Goal: Task Accomplishment & Management: Use online tool/utility

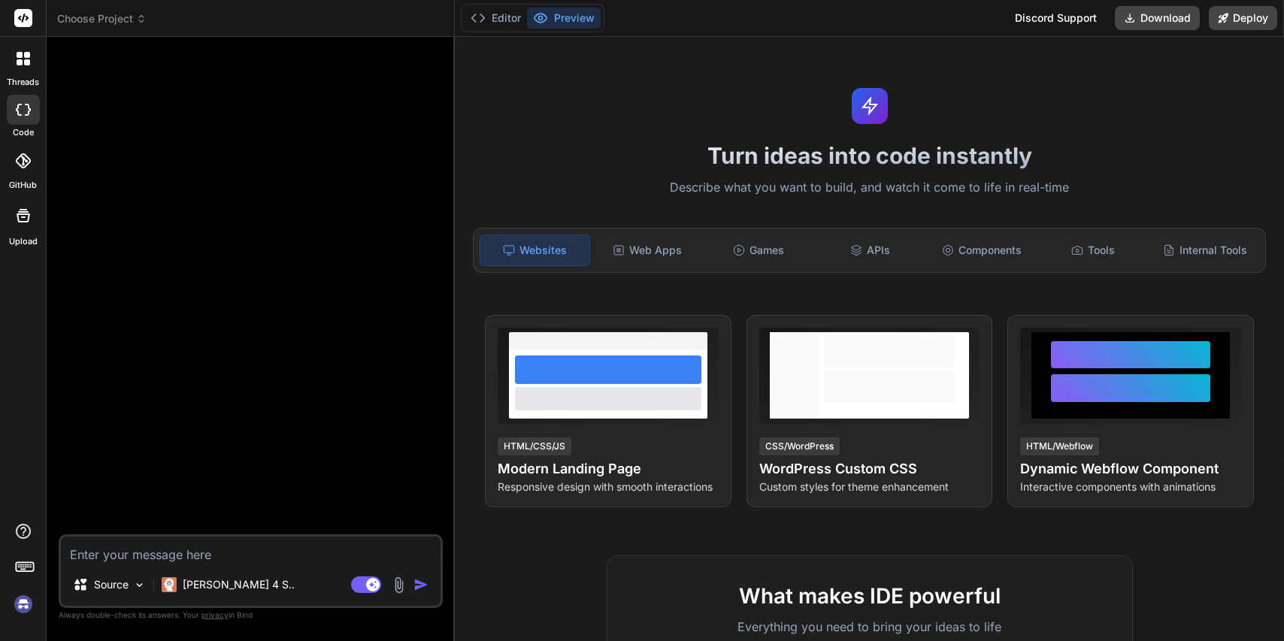
click at [23, 597] on img at bounding box center [24, 605] width 26 height 26
type textarea "x"
click at [254, 553] on textarea at bounding box center [251, 550] width 380 height 27
type textarea "A"
type textarea "x"
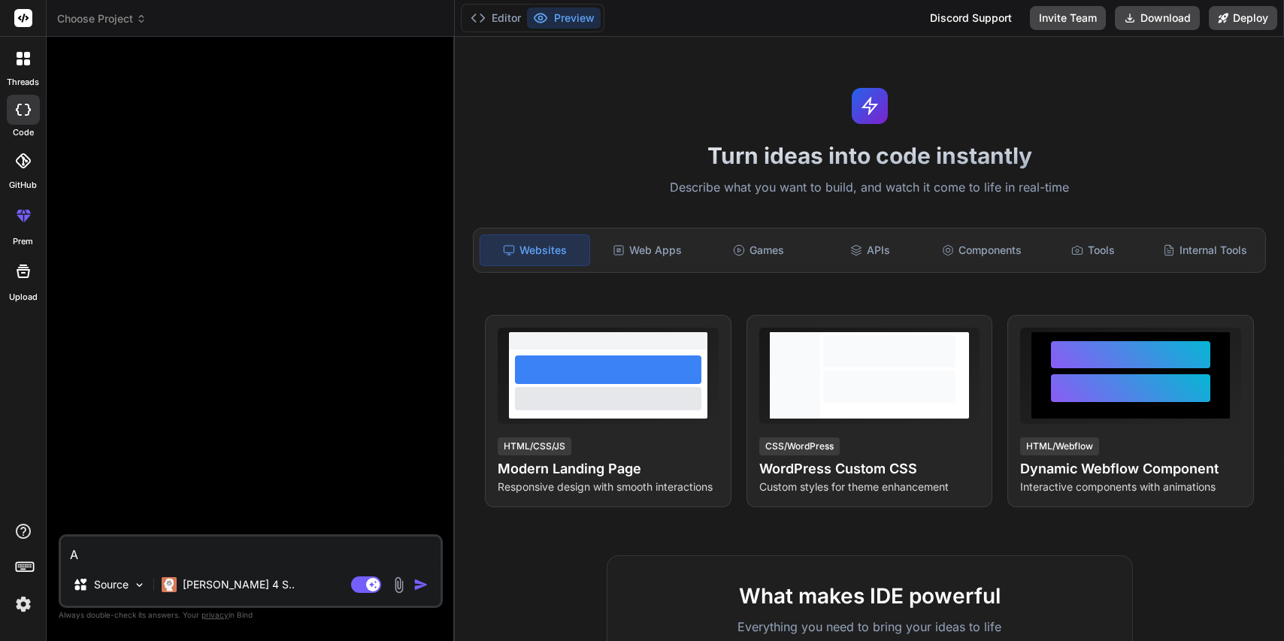
type textarea "Ac"
type textarea "x"
type textarea "Act"
type textarea "x"
type textarea "Act"
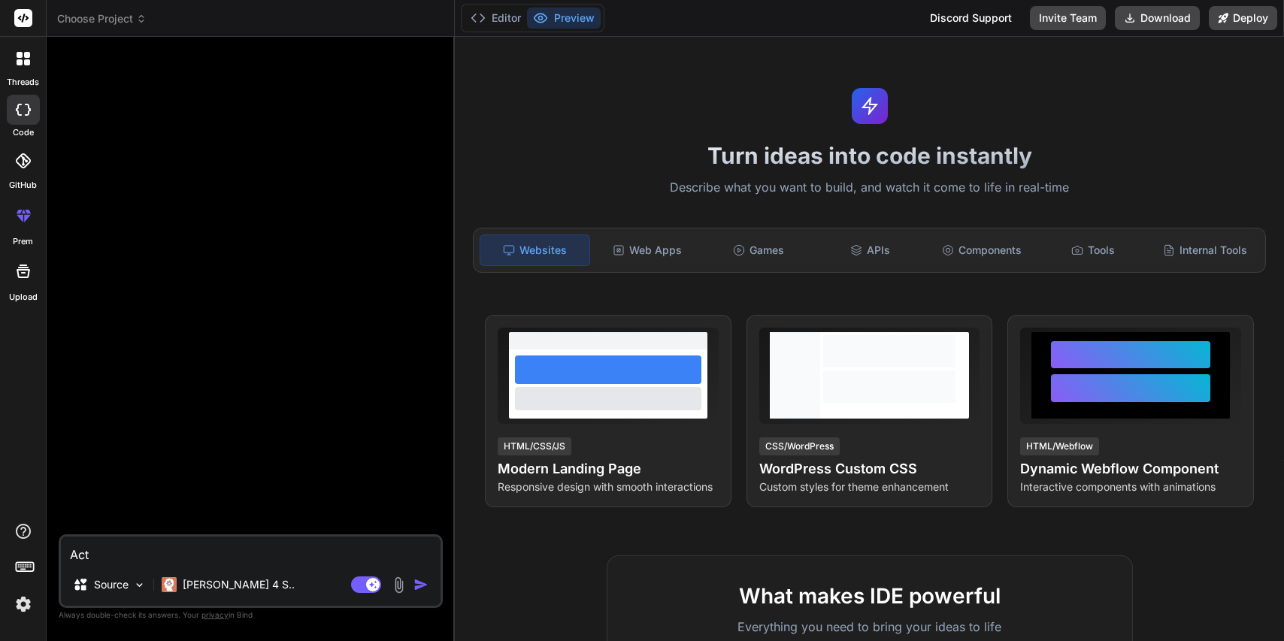
type textarea "x"
type textarea "Act a"
type textarea "x"
type textarea "Act as"
type textarea "x"
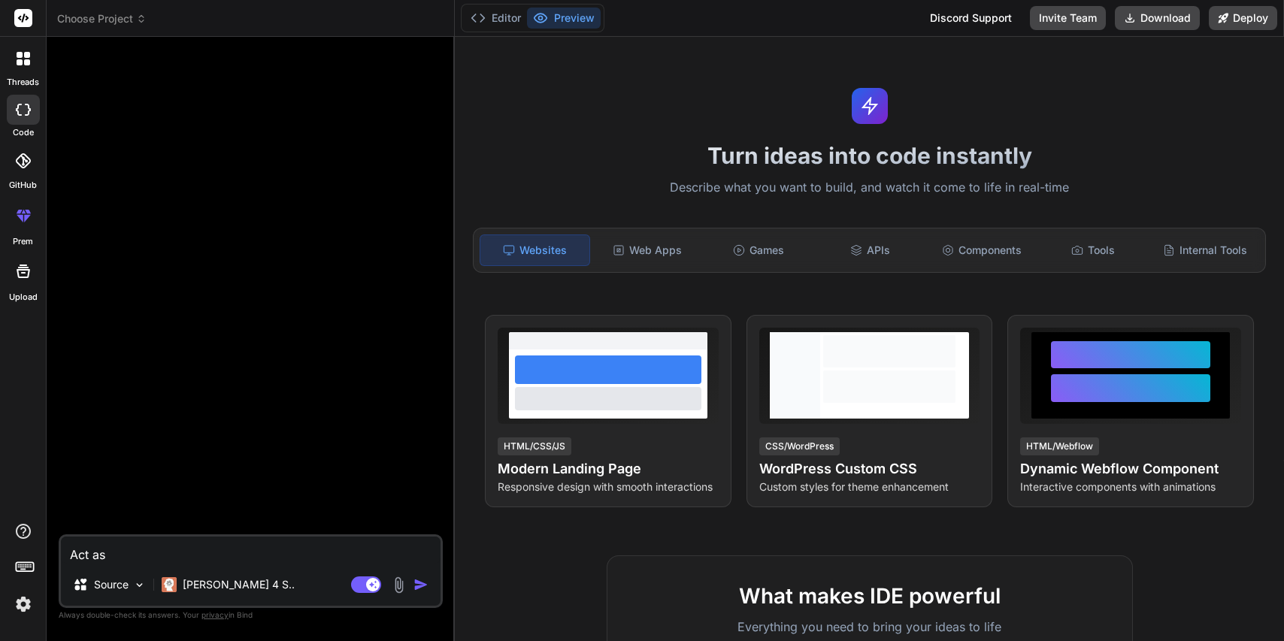
type textarea "Act as"
type textarea "x"
type textarea "Act as a"
type textarea "x"
type textarea "Act as a"
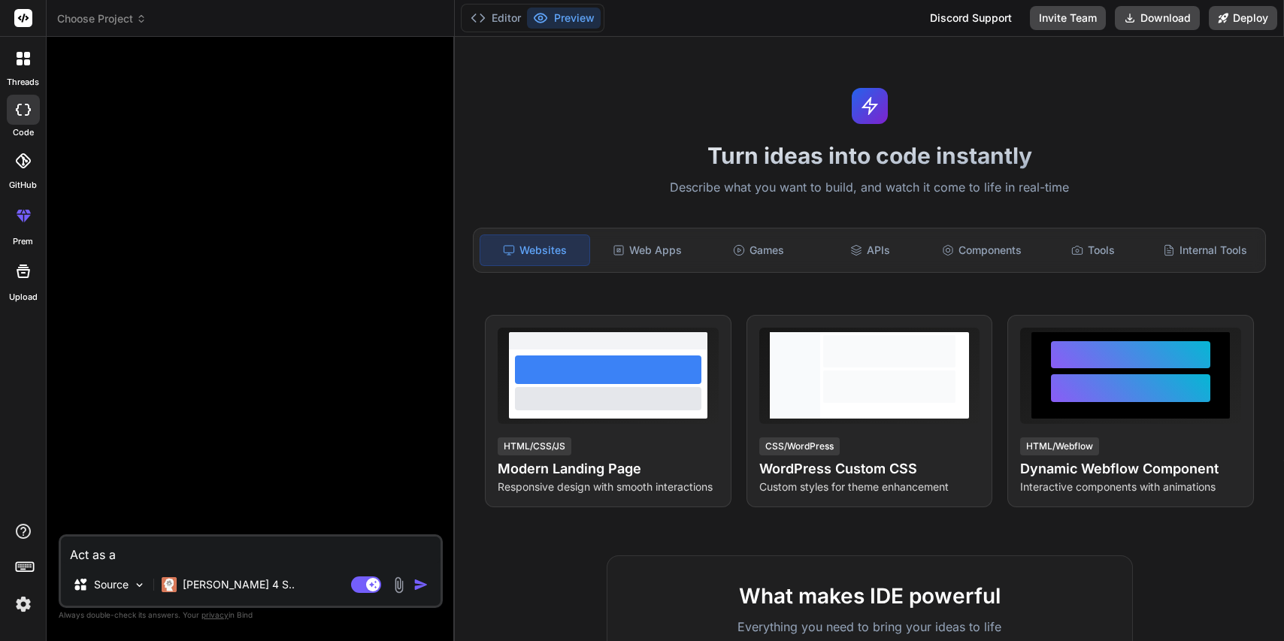
type textarea "x"
type textarea "Act as a a"
type textarea "x"
type textarea "Act as a an"
type textarea "x"
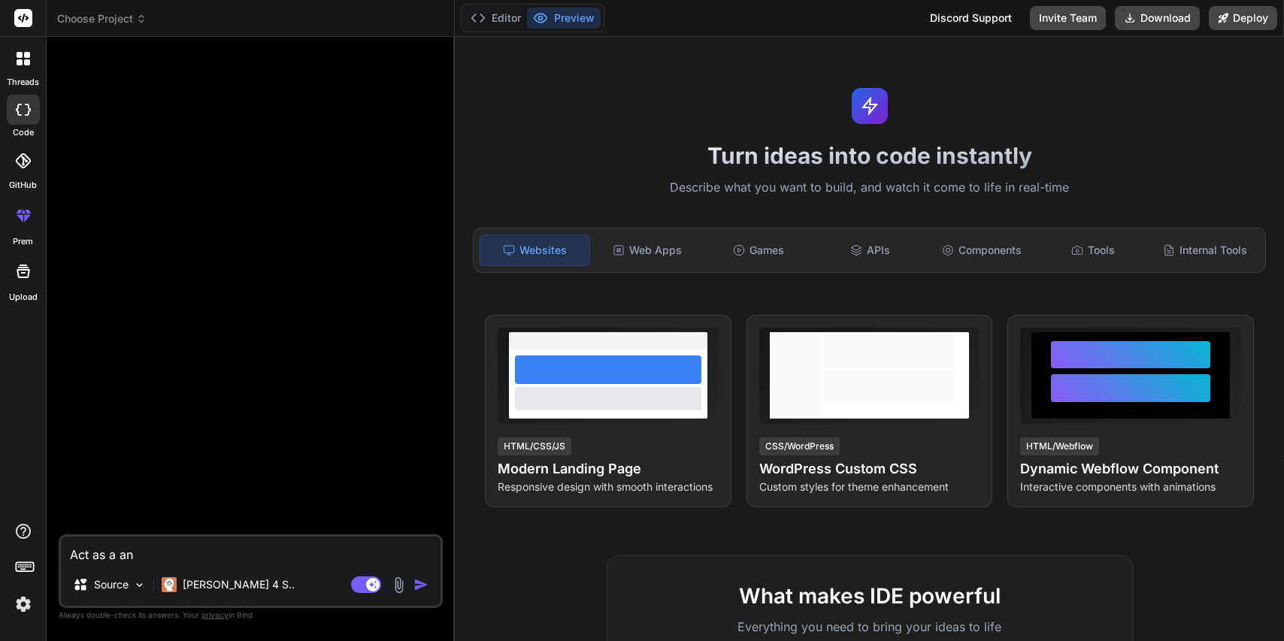
type textarea "Act as a and"
type textarea "x"
type textarea "Act as a andr"
type textarea "x"
type textarea "Act as a andro"
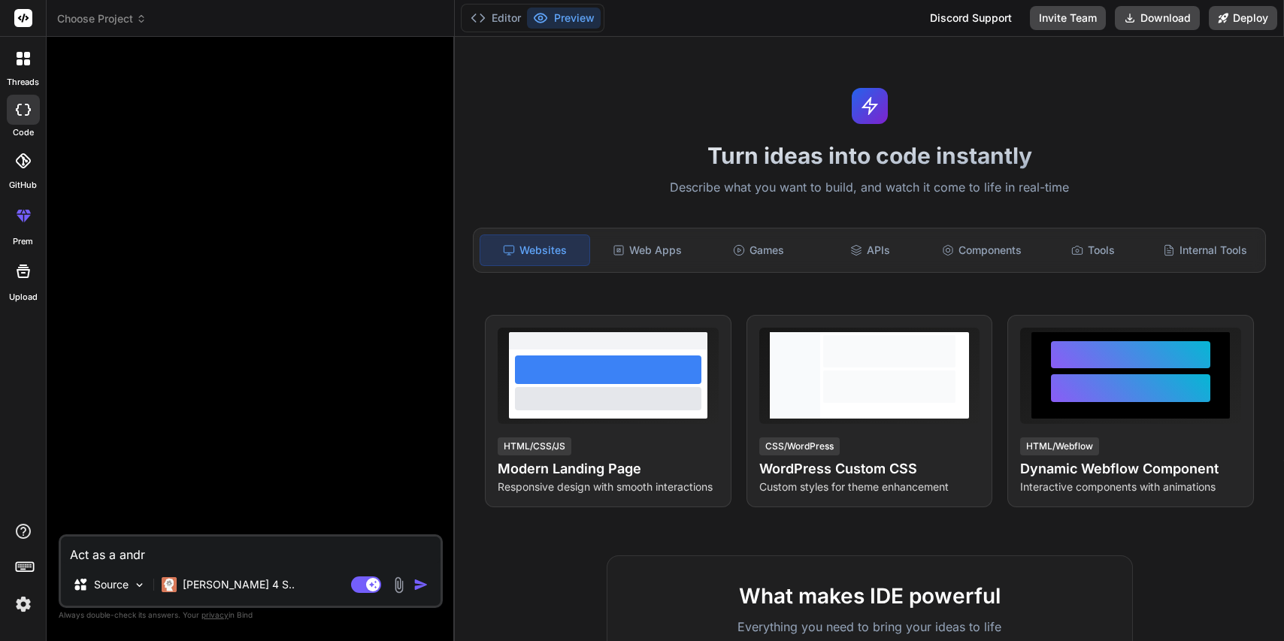
type textarea "x"
type textarea "Act as a androi"
type textarea "x"
type textarea "Act as a android"
type textarea "x"
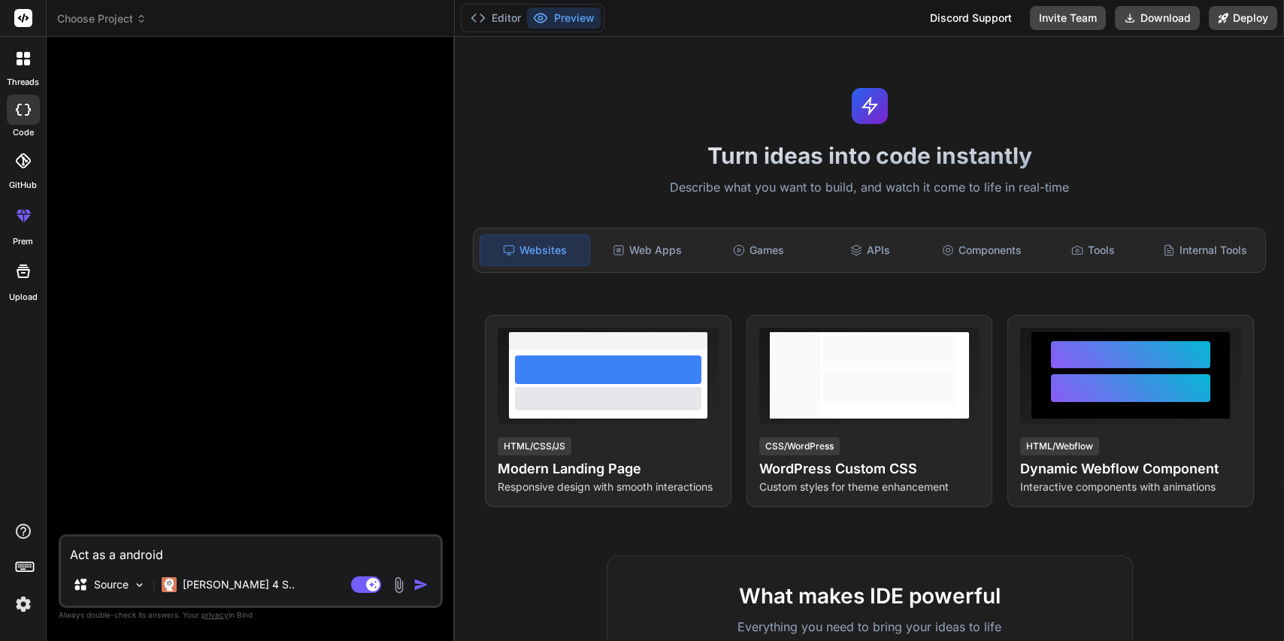
type textarea "Act as a android"
type textarea "x"
type textarea "Act as a android n"
type textarea "x"
type textarea "Act as a android na"
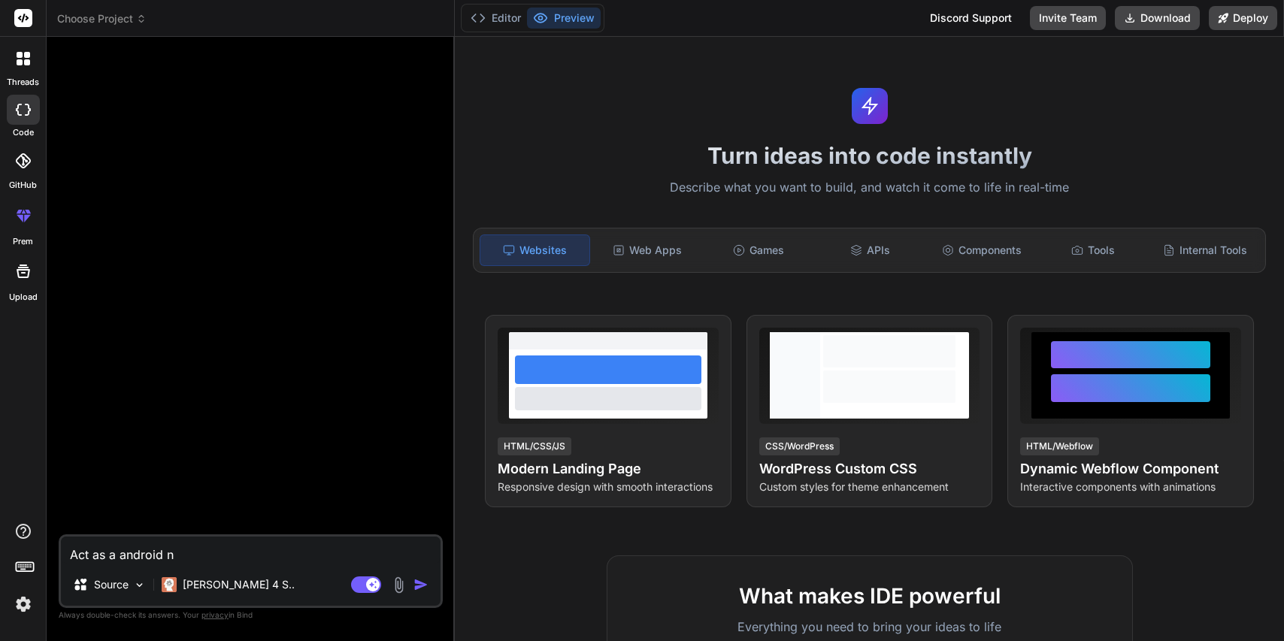
type textarea "x"
type textarea "Act as a android nat"
type textarea "x"
type textarea "Act as a android nati"
type textarea "x"
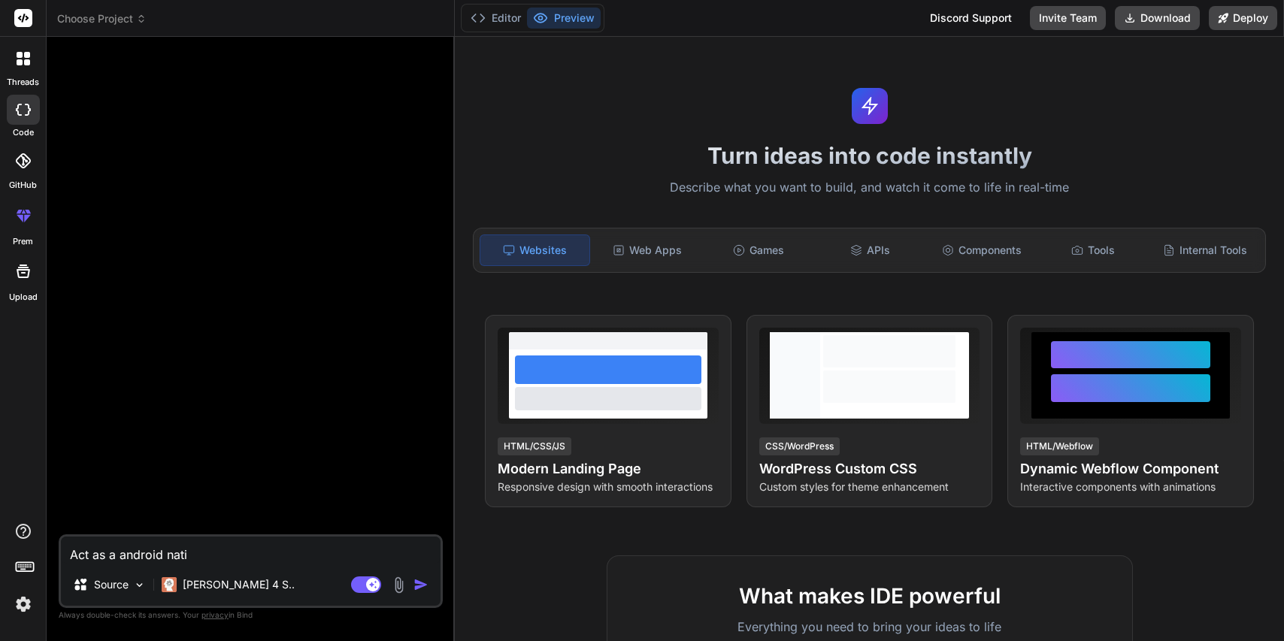
type textarea "Act as a android nativ"
type textarea "x"
type textarea "Act as a android native"
type textarea "x"
type textarea "Act as a android native"
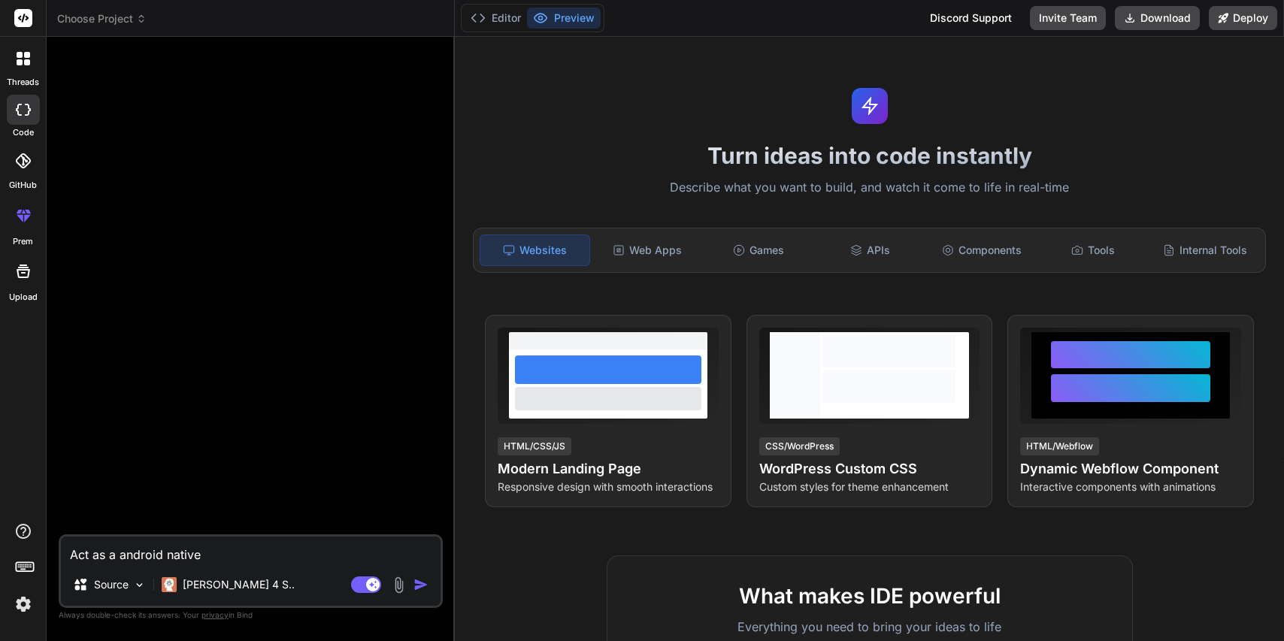
type textarea "x"
type textarea "Act as a android native m"
type textarea "x"
type textarea "Act as a android native mo"
type textarea "x"
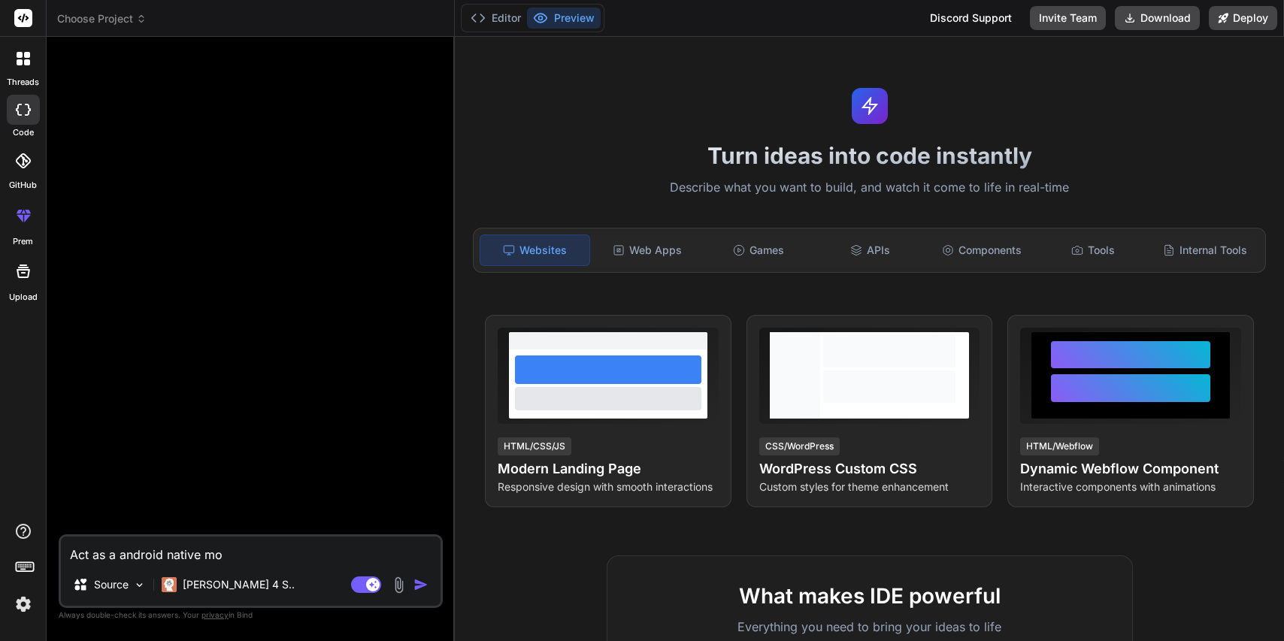
type textarea "Act as a android native mob"
type textarea "x"
type textarea "Act as a android native mobi"
type textarea "x"
type textarea "Act as a android native mobil"
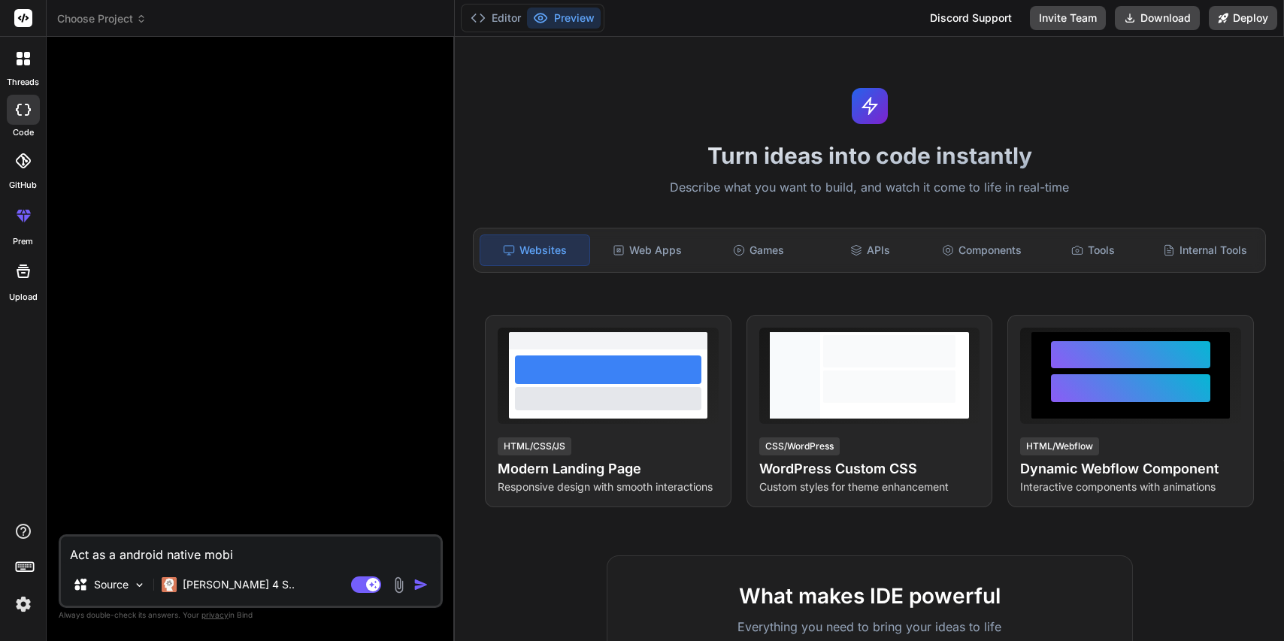
type textarea "x"
type textarea "Act as a android native mobile"
type textarea "x"
type textarea "Act as a android native mobile"
type textarea "x"
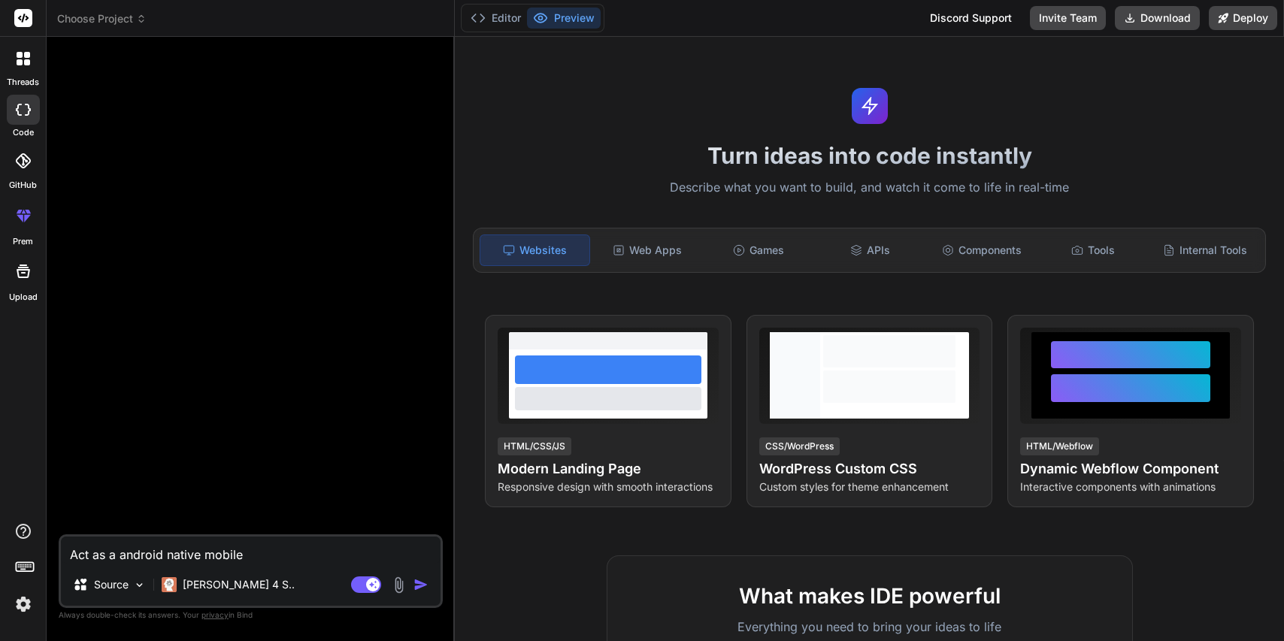
type textarea "Act as a android native mobile a"
type textarea "x"
type textarea "Act as a android native mobile ap"
type textarea "x"
type textarea "Act as a android native mobile app"
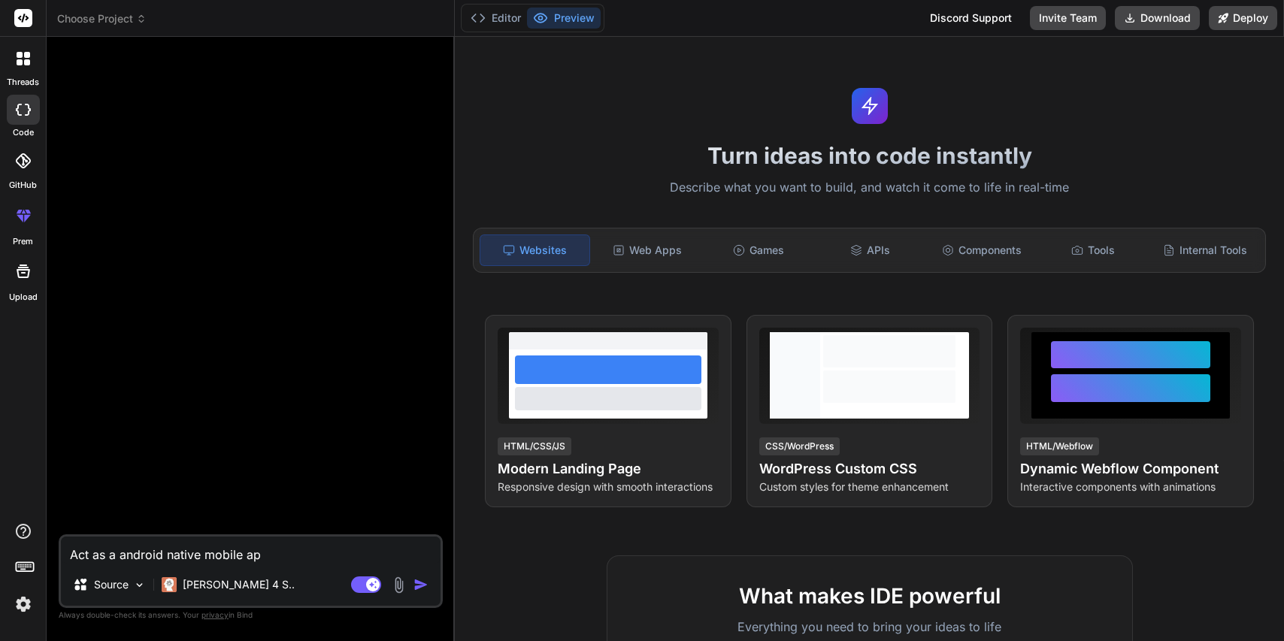
type textarea "x"
type textarea "Act as a android native mobile appl"
type textarea "x"
type textarea "Act as a android native mobile appli"
type textarea "x"
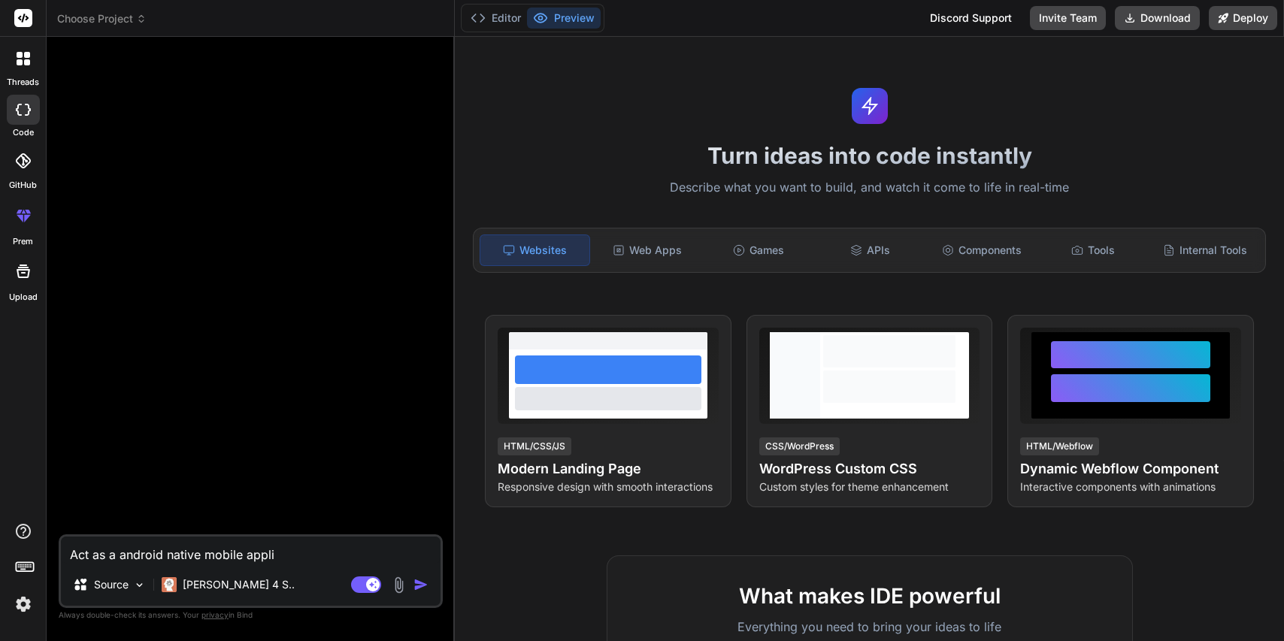
type textarea "Act as a android native mobile applic"
type textarea "x"
type textarea "Act as a android native mobile applica"
type textarea "x"
type textarea "Act as a android native mobile applicat"
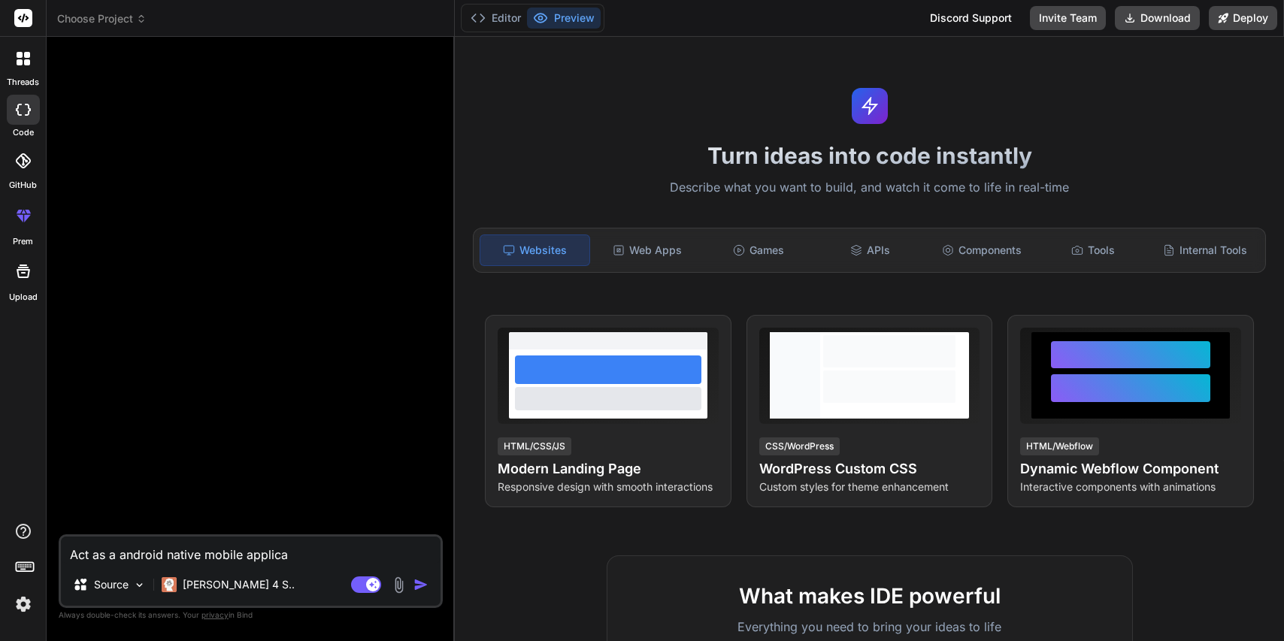
type textarea "x"
type textarea "Act as a android native mobile applicati"
type textarea "x"
type textarea "Act as a android native mobile applicatio"
type textarea "x"
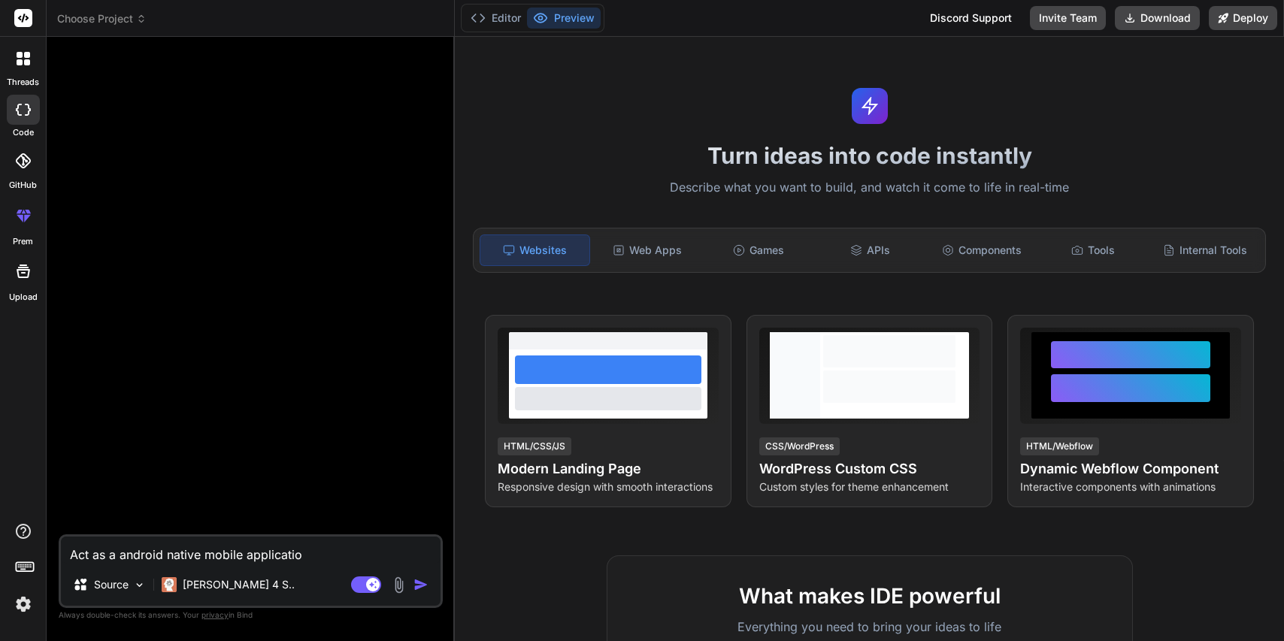
type textarea "Act as a android native mobile application"
type textarea "x"
type textarea "Act as a android native mobile application"
type textarea "x"
type textarea "Act as a android native mobile application d"
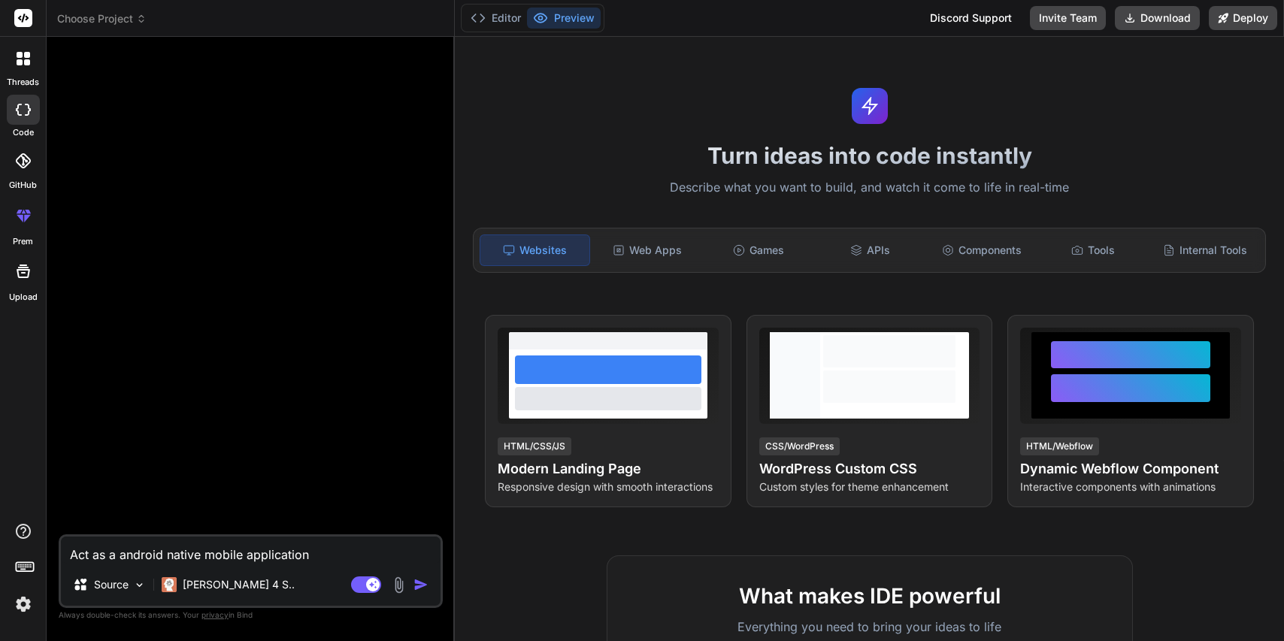
type textarea "x"
type textarea "Act as a android native mobile application de"
type textarea "x"
type textarea "Act as a android native mobile application dev"
type textarea "x"
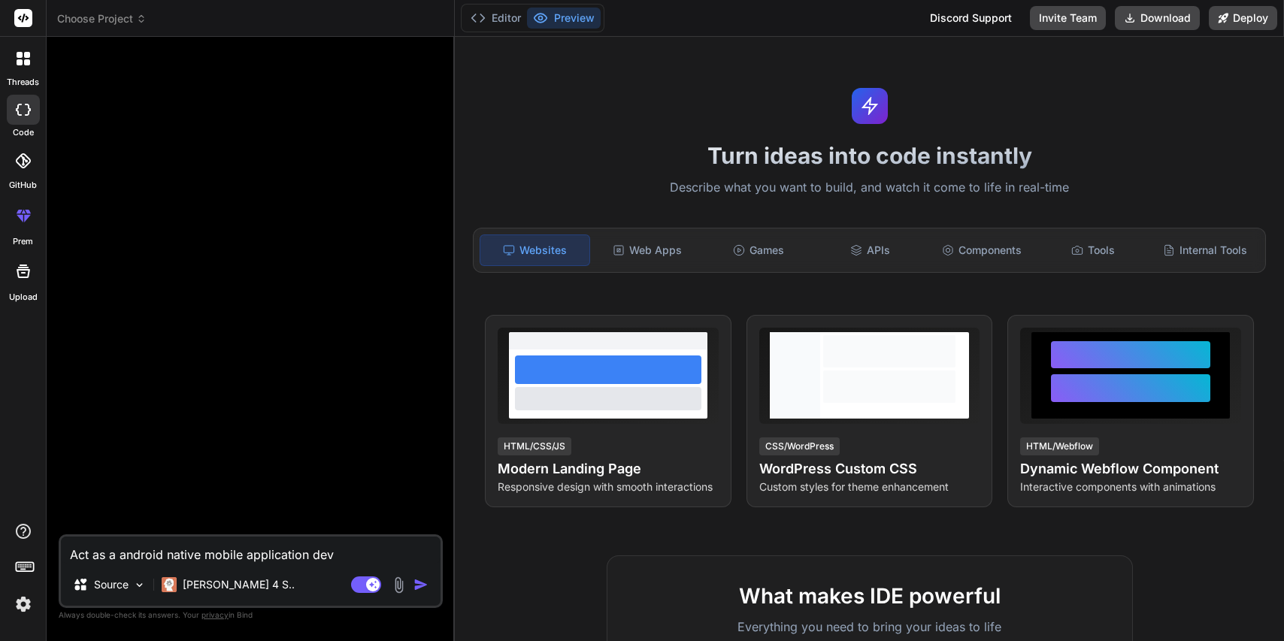
type textarea "Act as a android native mobile application deve"
type textarea "x"
type textarea "Act as a android native mobile application devel"
type textarea "x"
type textarea "Act as a android native mobile application develo"
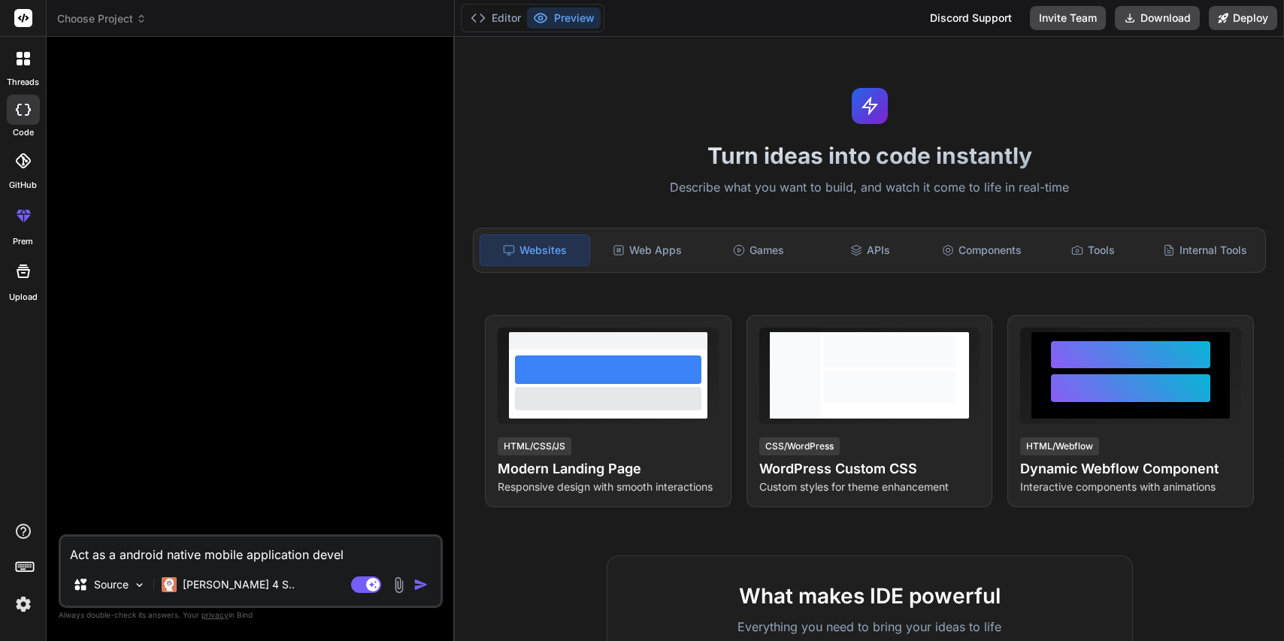
type textarea "x"
type textarea "Act as a android native mobile application develop"
type textarea "x"
type textarea "Act as a android native mobile application develope"
type textarea "x"
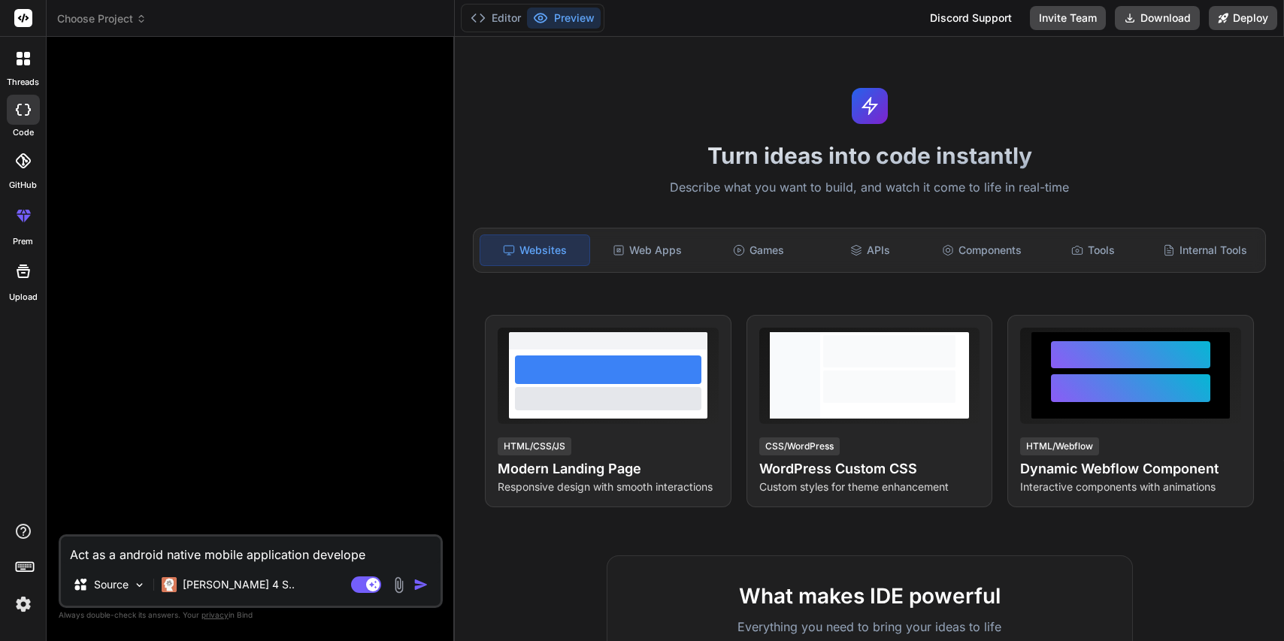
type textarea "Act as a android native mobile application developer"
type textarea "x"
type textarea "Act as a android native mobile application developer,"
type textarea "x"
type textarea "Act as a android native mobile application developer,"
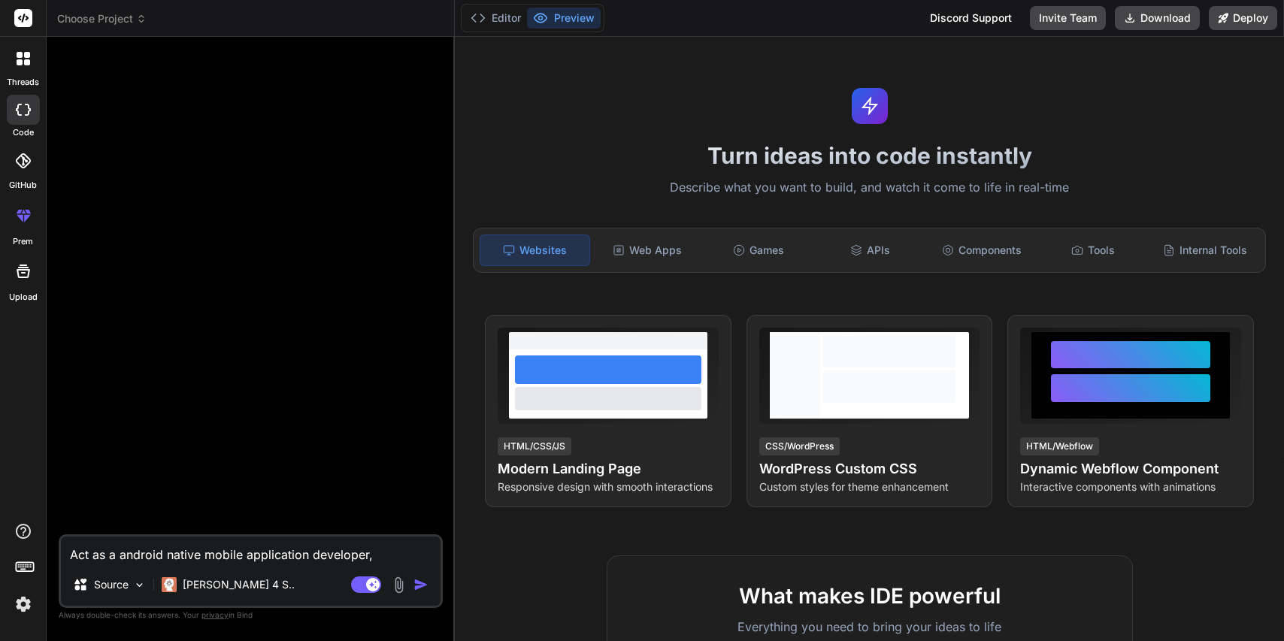
type textarea "x"
type textarea "Act as a android native mobile application developer, c"
type textarea "x"
type textarea "Act as a android native mobile application developer, cr"
type textarea "x"
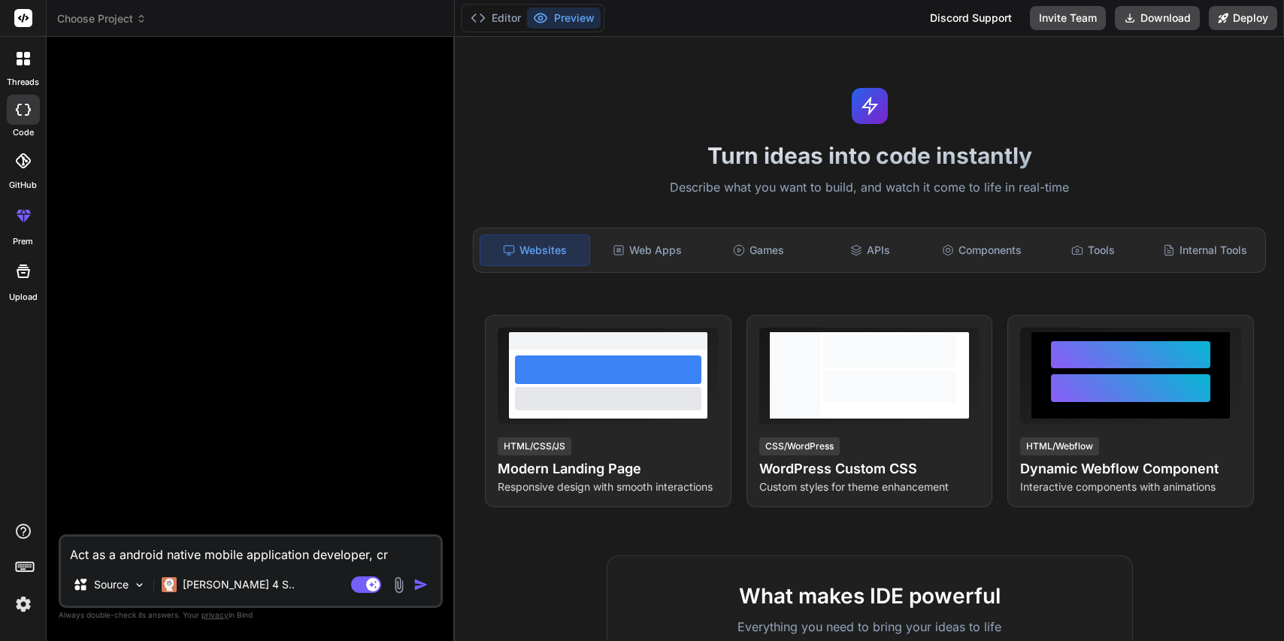
type textarea "Act as a android native mobile application developer, cre"
type textarea "x"
type textarea "Act as a android native mobile application developer, crea"
type textarea "x"
type textarea "Act as a android native mobile application developer, creat"
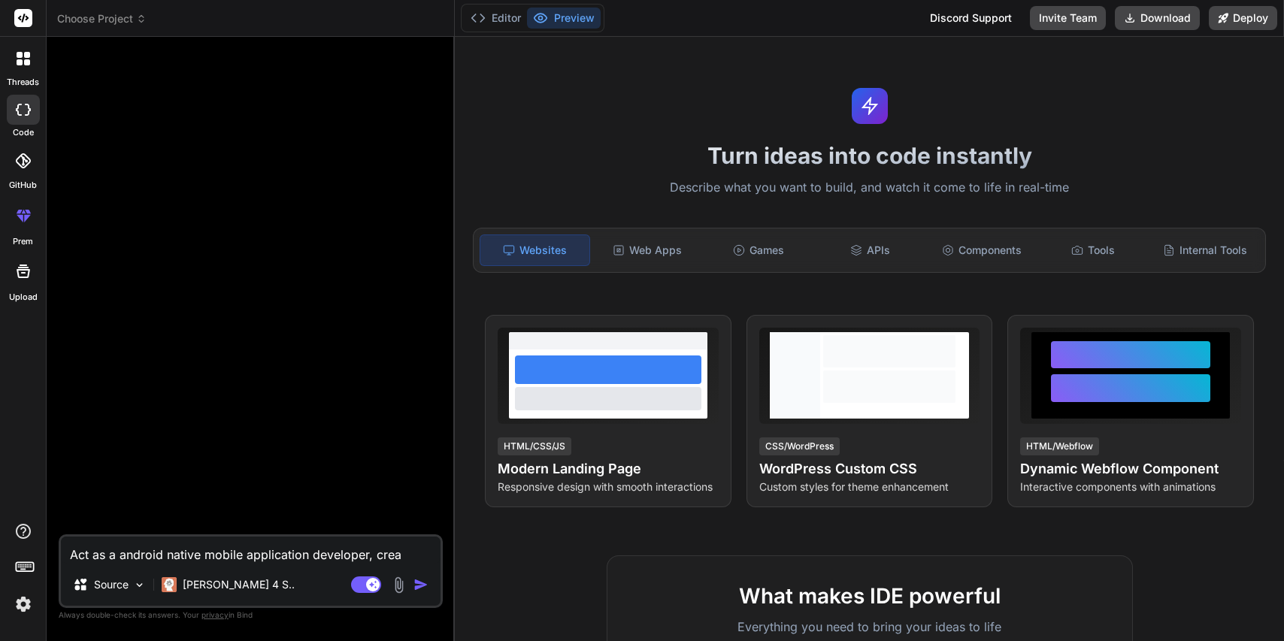
type textarea "x"
type textarea "Act as a android native mobile application developer, create"
type textarea "x"
type textarea "Act as a android native mobile application developer, create"
type textarea "x"
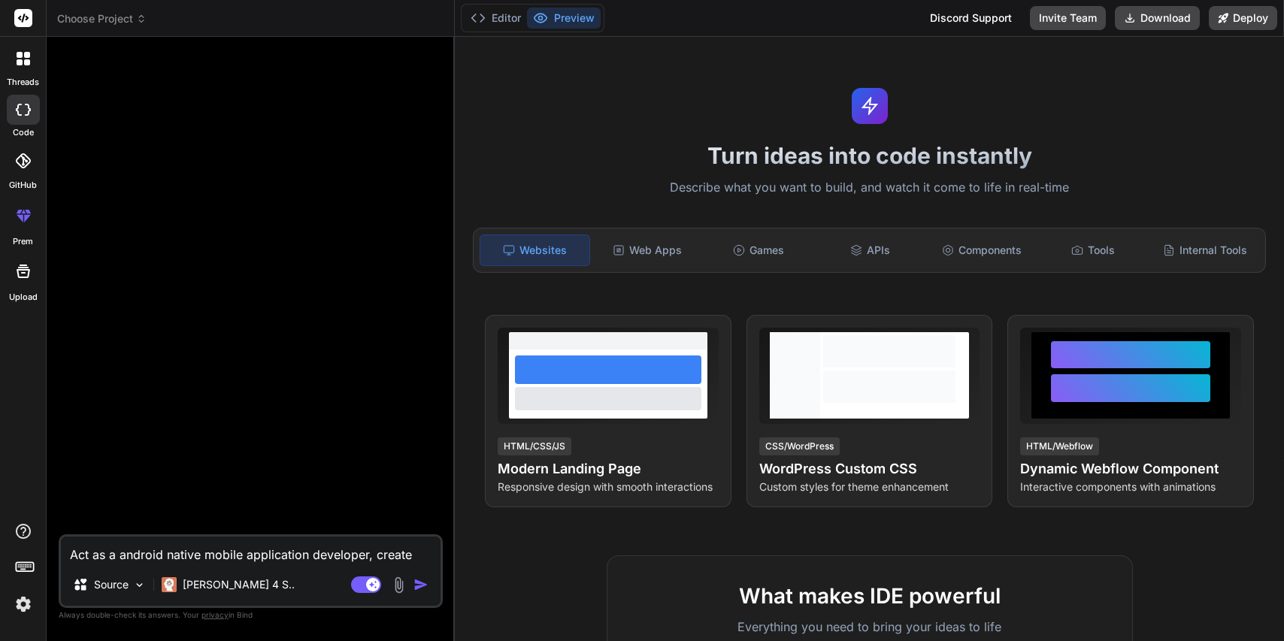
type textarea "Act as a android native mobile application developer, create a"
type textarea "x"
type textarea "Act as a android native mobile application developer, create a"
type textarea "x"
paste textarea "Dual Capture video feature"
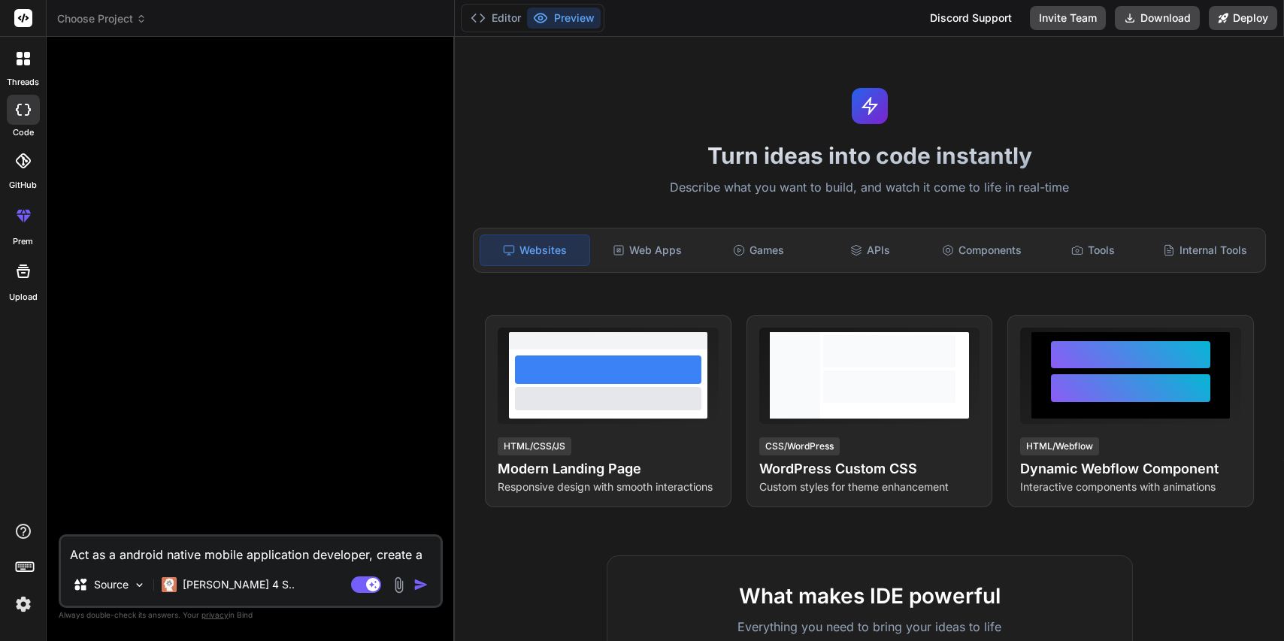
type textarea "Act as a android native mobile application developer, create a Dual Capture vid…"
type textarea "x"
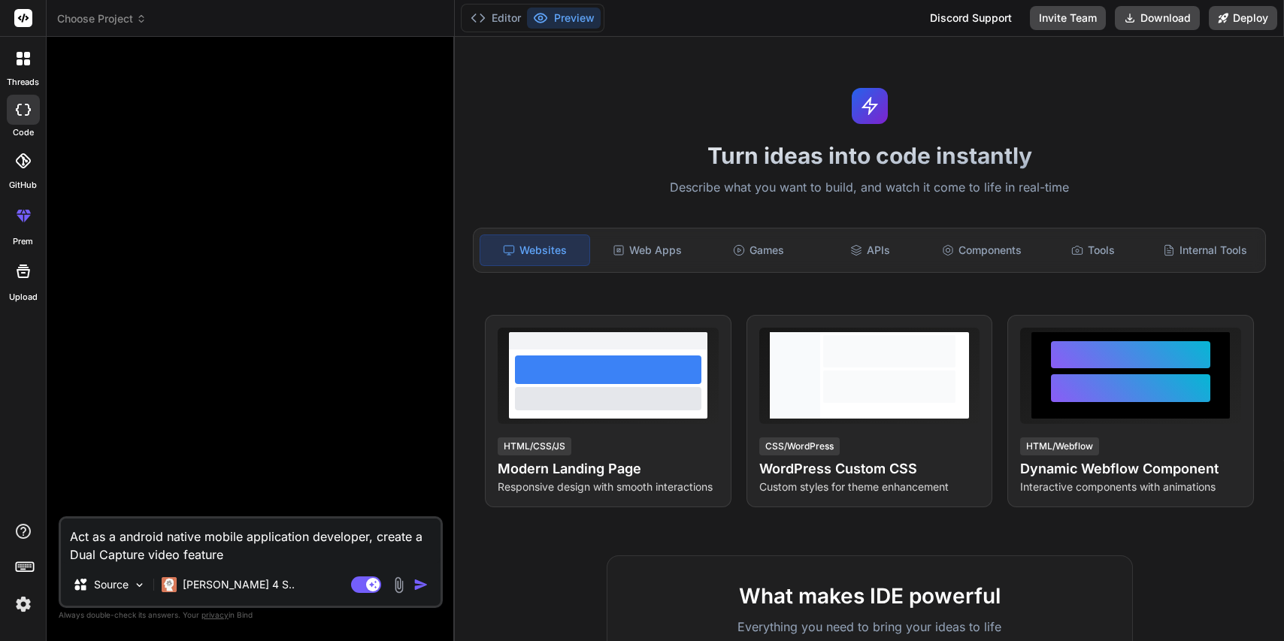
type textarea "Act as a android native mobile application developer, create a Dual Capture vid…"
type textarea "x"
click at [70, 553] on textarea "Act as a android native mobile application developer, create a Dual Capture vid…" at bounding box center [251, 541] width 380 height 45
type textarea "Act as a android native mobile application developer, create a "Dual Capture vi…"
type textarea "x"
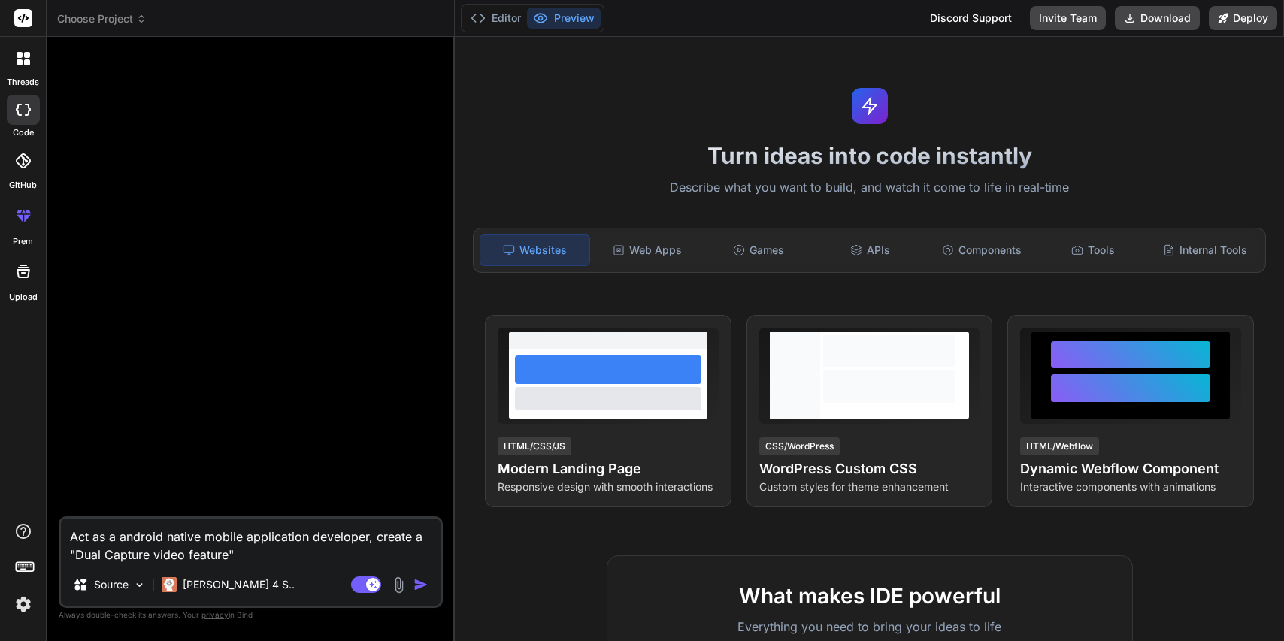
click at [119, 556] on textarea "Act as a android native mobile application developer, create a "Dual Capture vi…" at bounding box center [251, 541] width 380 height 45
type textarea "Act as a android native mobile application developer, create a "Dual video feat…"
type textarea "x"
click at [137, 550] on textarea "Act as a android native mobile application developer, create a "Dual video feat…" at bounding box center [251, 541] width 380 height 45
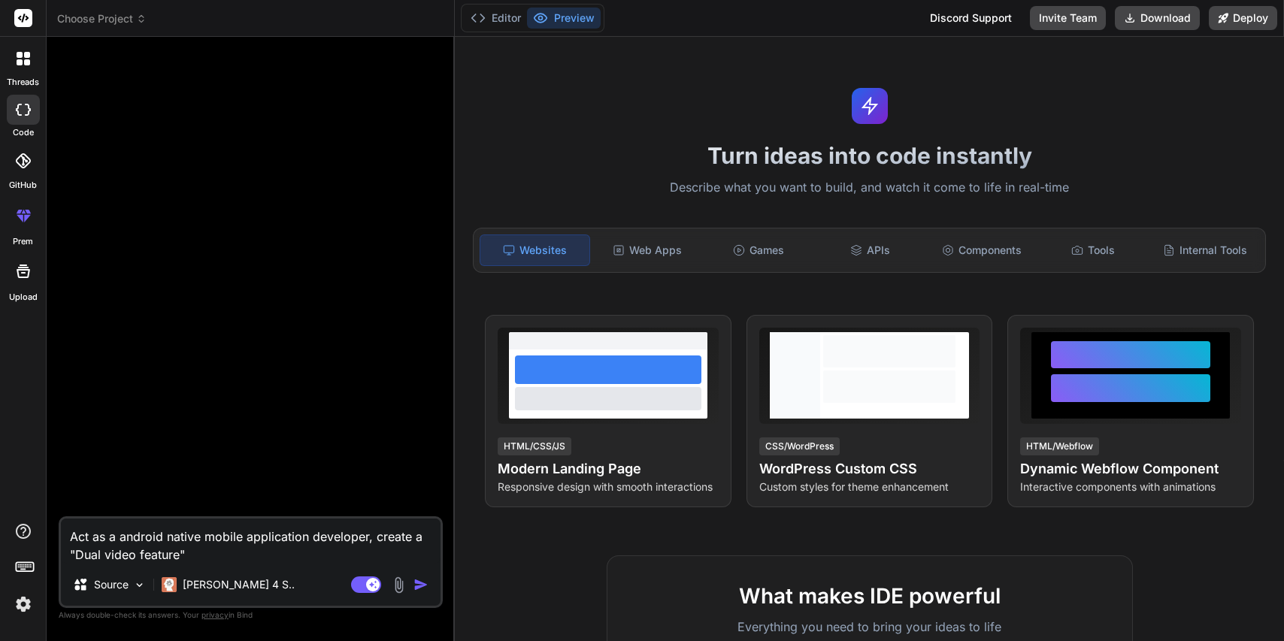
type textarea "Act as a android native mobile application developer, create a "Dual video cfea…"
type textarea "x"
type textarea "Act as a android native mobile application developer, create a "Dual video cafe…"
type textarea "x"
type textarea "Act as a android native mobile application developer, create a "Dual video capf…"
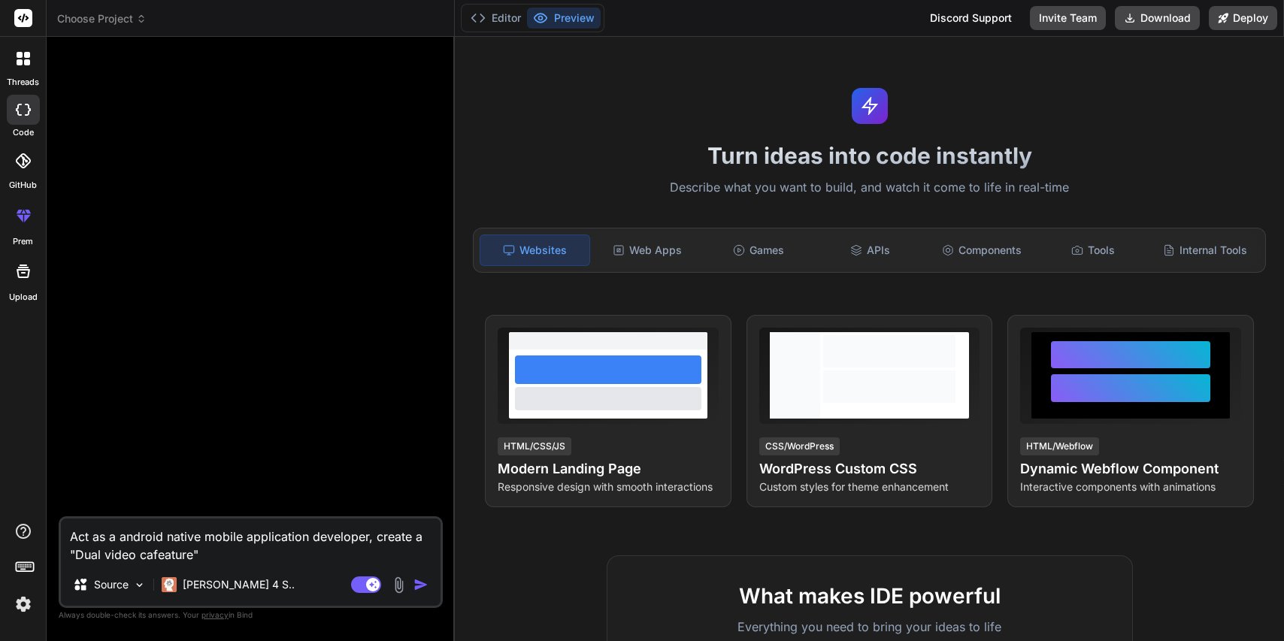
type textarea "x"
type textarea "Act as a android native mobile application developer, create a "Dual video capt…"
type textarea "x"
type textarea "Act as a android native mobile application developer, create a "Dual video capt…"
type textarea "x"
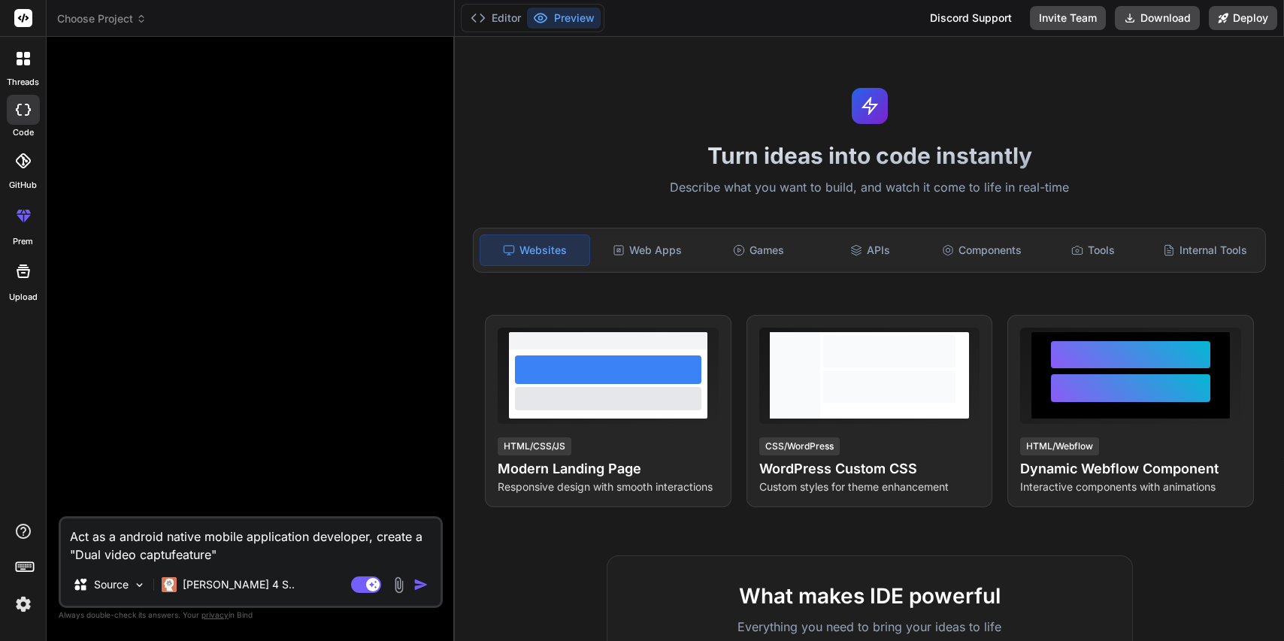
type textarea "Act as a android native mobile application developer, create a "Dual video capt…"
type textarea "x"
type textarea "Act as a android native mobile application developer, create a "Dual video capt…"
type textarea "x"
type textarea "Act as a android native mobile application developer, create a "Dual video capt…"
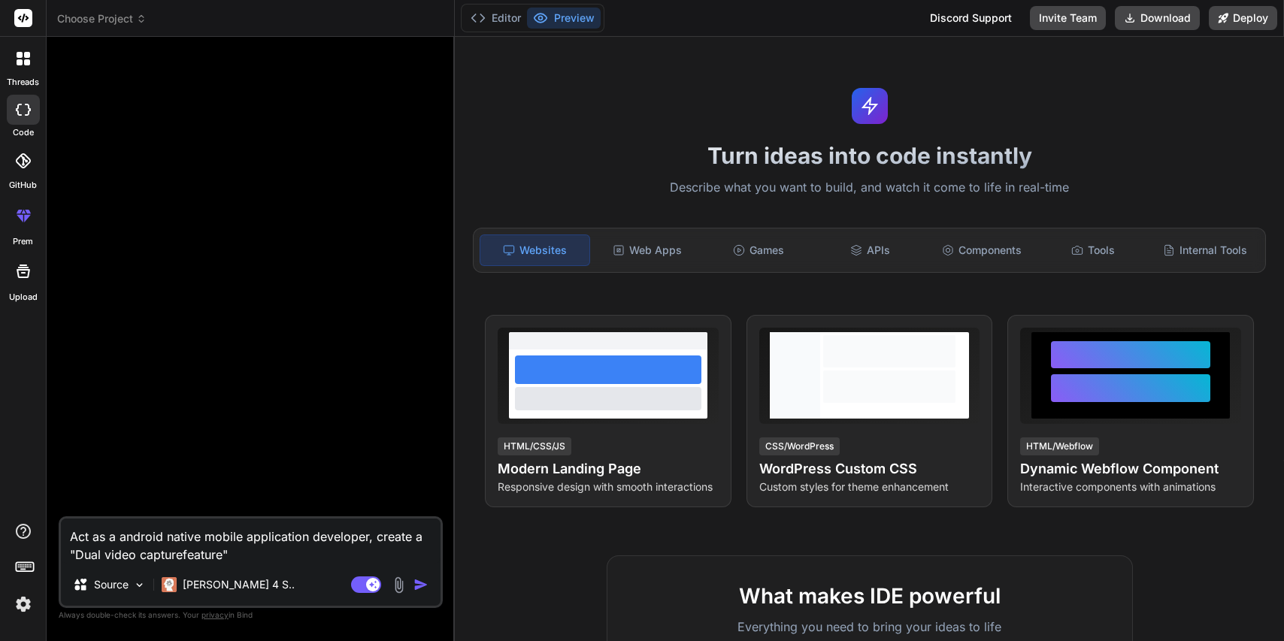
type textarea "x"
type textarea "Act as a android native mobile application developer, create a "Dual video capt…"
type textarea "x"
type textarea "Act as a android native mobile application developer, create a "Dual video capt…"
type textarea "x"
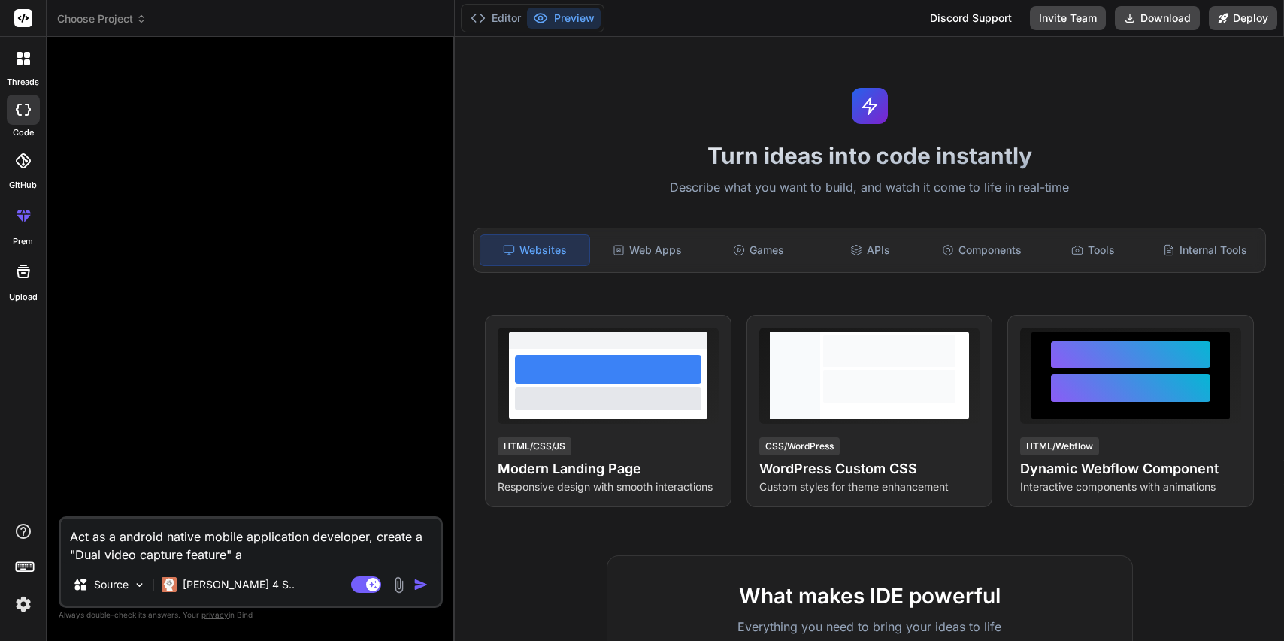
type textarea "Act as a android native mobile application developer, create a "Dual video capt…"
type textarea "x"
type textarea "Act as a android native mobile application developer, create a "Dual video capt…"
type textarea "x"
type textarea "Act as a android native mobile application developer, create a "Dual video capt…"
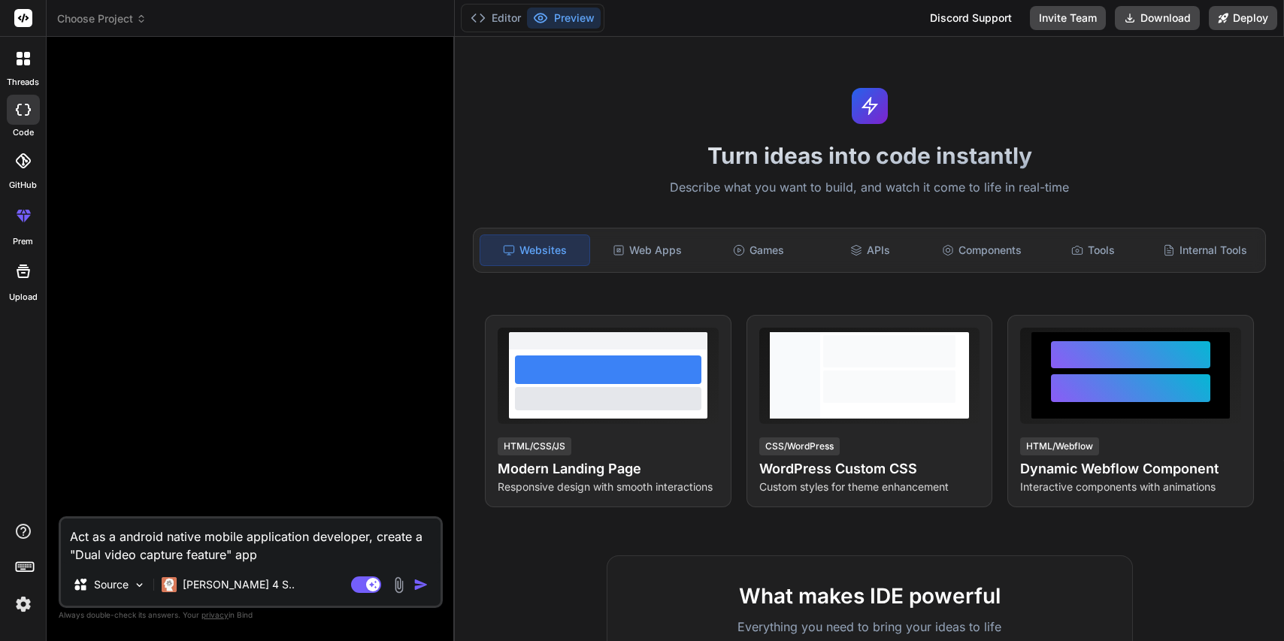
type textarea "x"
type textarea "Act as a android native mobile application developer, create a "Dual video capt…"
type textarea "x"
type textarea "Act as a android native mobile application developer, create a "Dual video capt…"
type textarea "x"
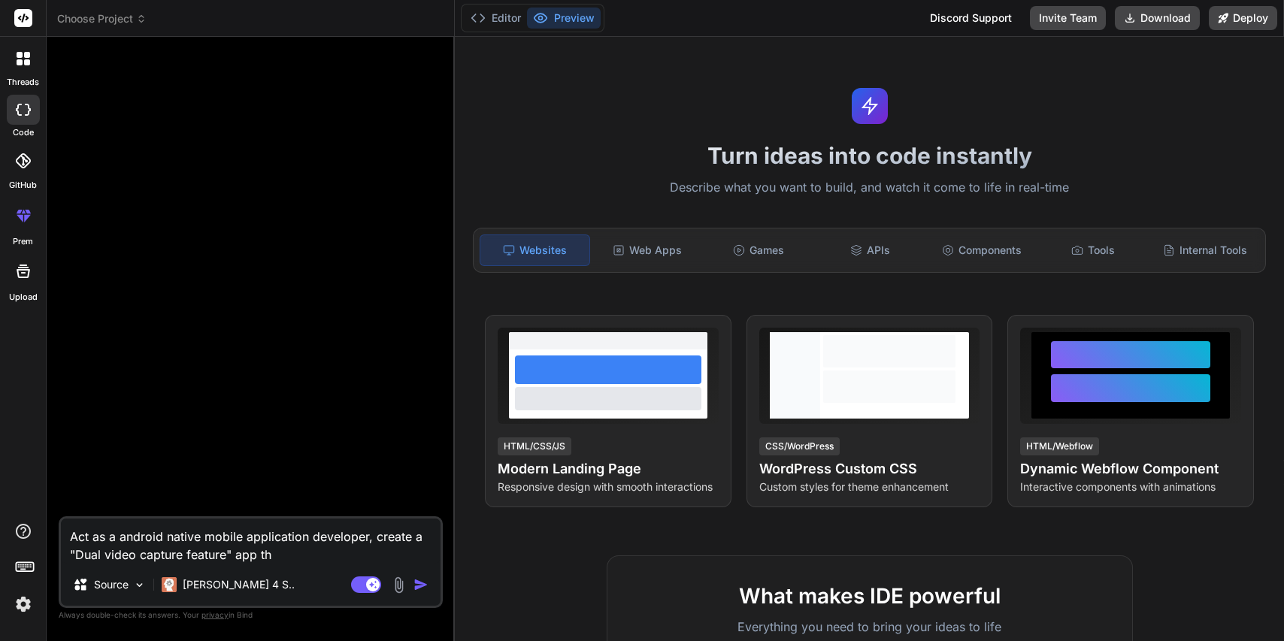
type textarea "Act as a android native mobile application developer, create a "Dual video capt…"
type textarea "x"
type textarea "Act as a android native mobile application developer, create a "Dual video capt…"
type textarea "x"
type textarea "Act as a android native mobile application developer, create a "Dual video capt…"
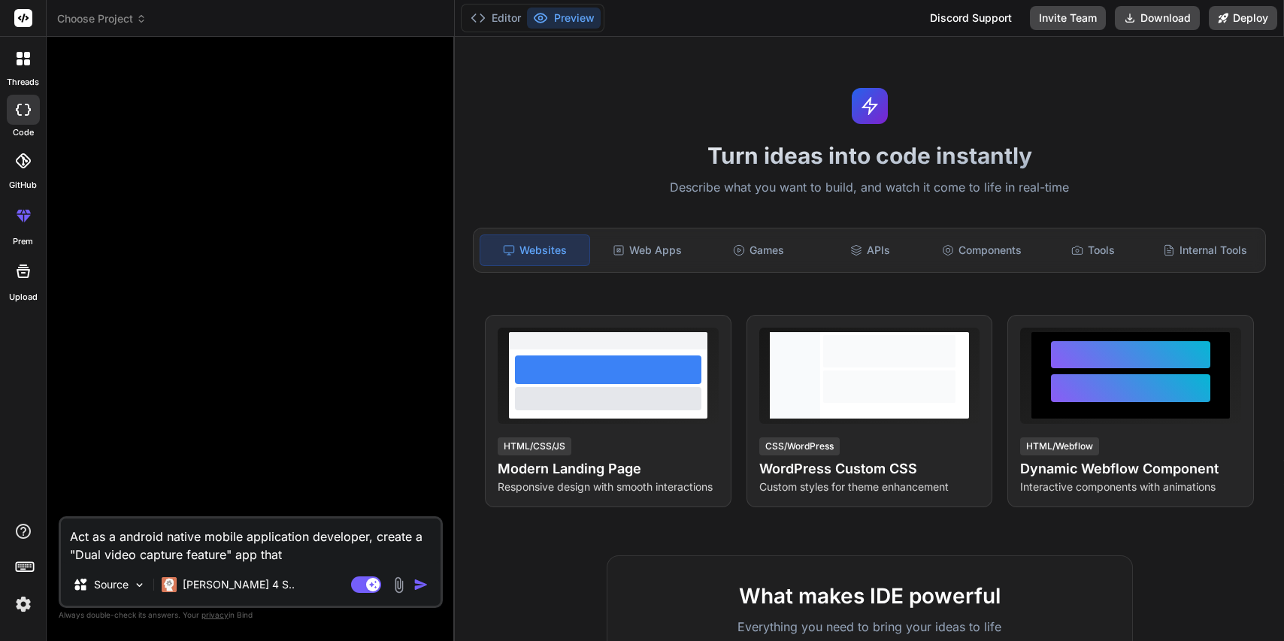
type textarea "x"
type textarea "Act as a android native mobile application developer, create a "Dual video capt…"
type textarea "x"
type textarea "Act as a android native mobile application developer, create a "Dual video capt…"
type textarea "x"
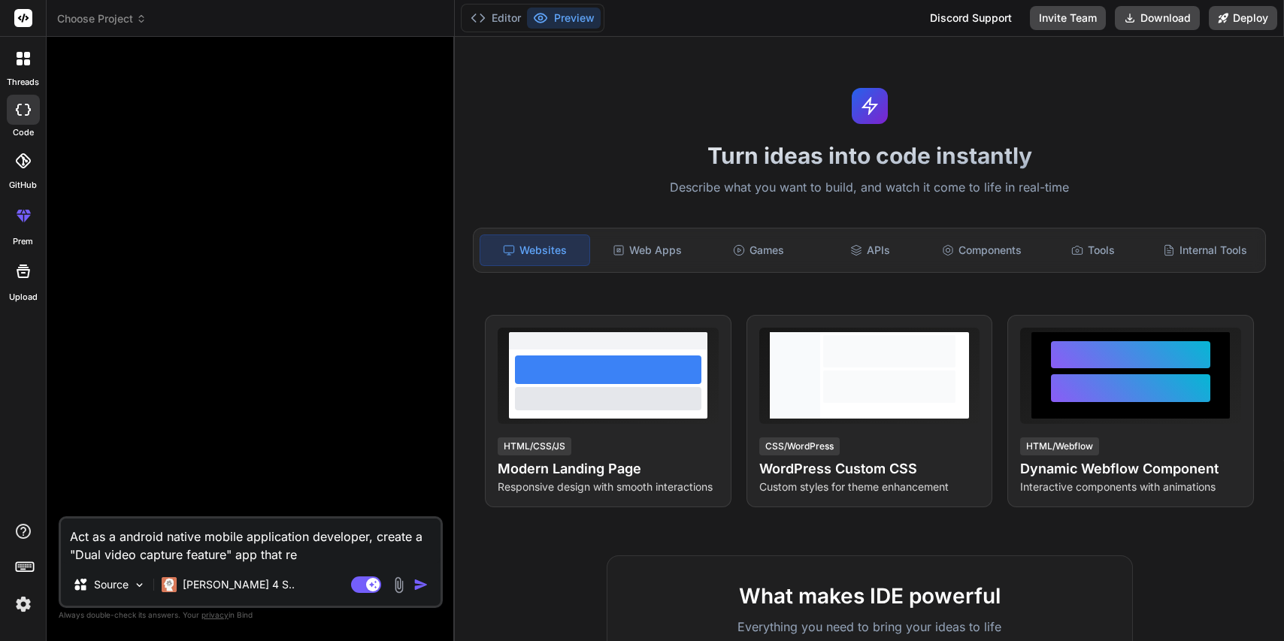
type textarea "Act as a android native mobile application developer, create a "Dual video capt…"
type textarea "x"
type textarea "Act as a android native mobile application developer, create a "Dual video capt…"
type textarea "x"
type textarea "Act as a android native mobile application developer, create a "Dual video capt…"
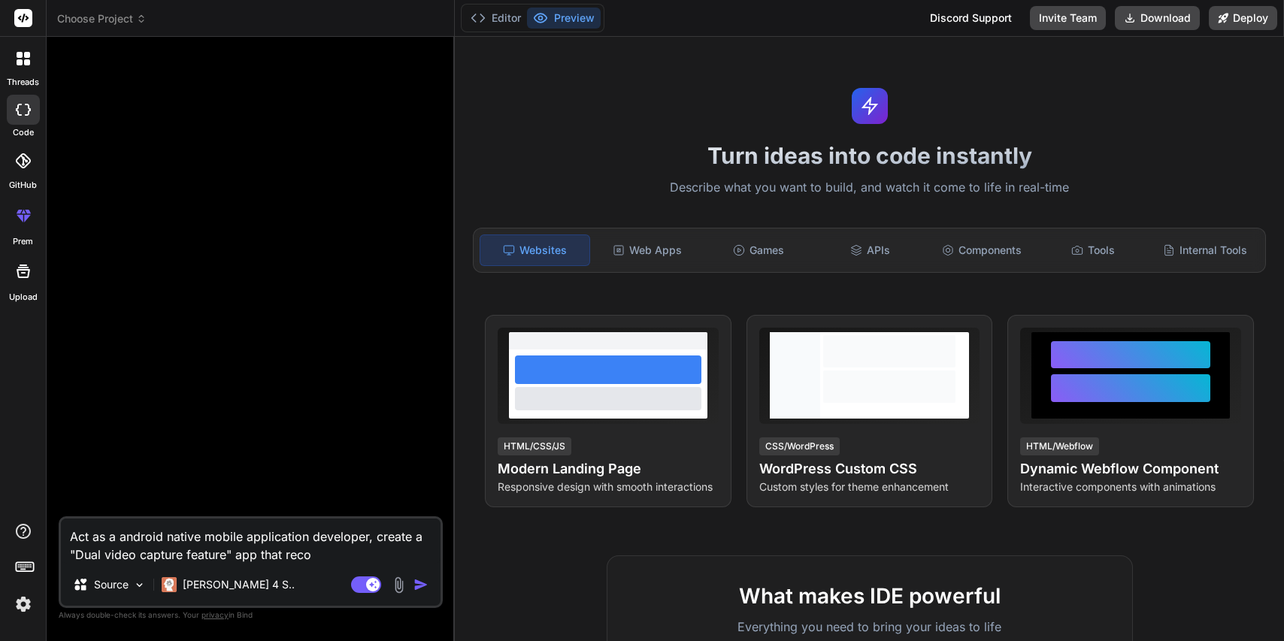
type textarea "x"
type textarea "Act as a android native mobile application developer, create a "Dual video capt…"
type textarea "x"
type textarea "Act as a android native mobile application developer, create a "Dual video capt…"
type textarea "x"
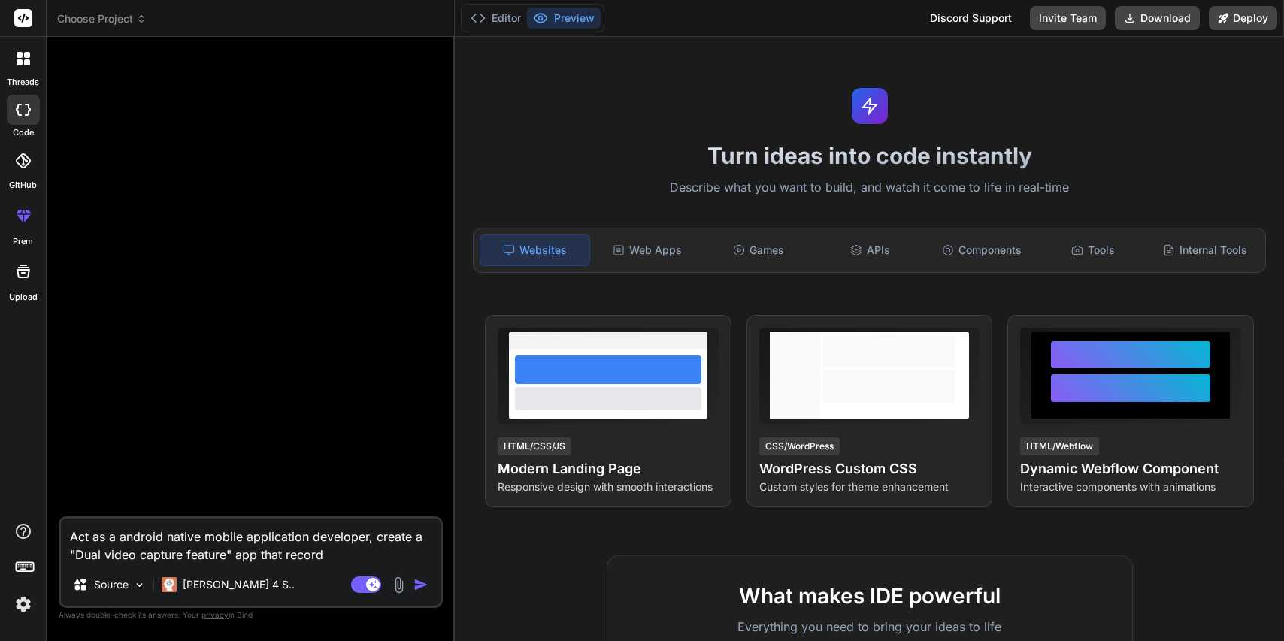
type textarea "Act as a android native mobile application developer, create a "Dual video capt…"
type textarea "x"
type textarea "Act as a android native mobile application developer, create a "Dual video capt…"
type textarea "x"
type textarea "Act as a android native mobile application developer, create a "Dual video capt…"
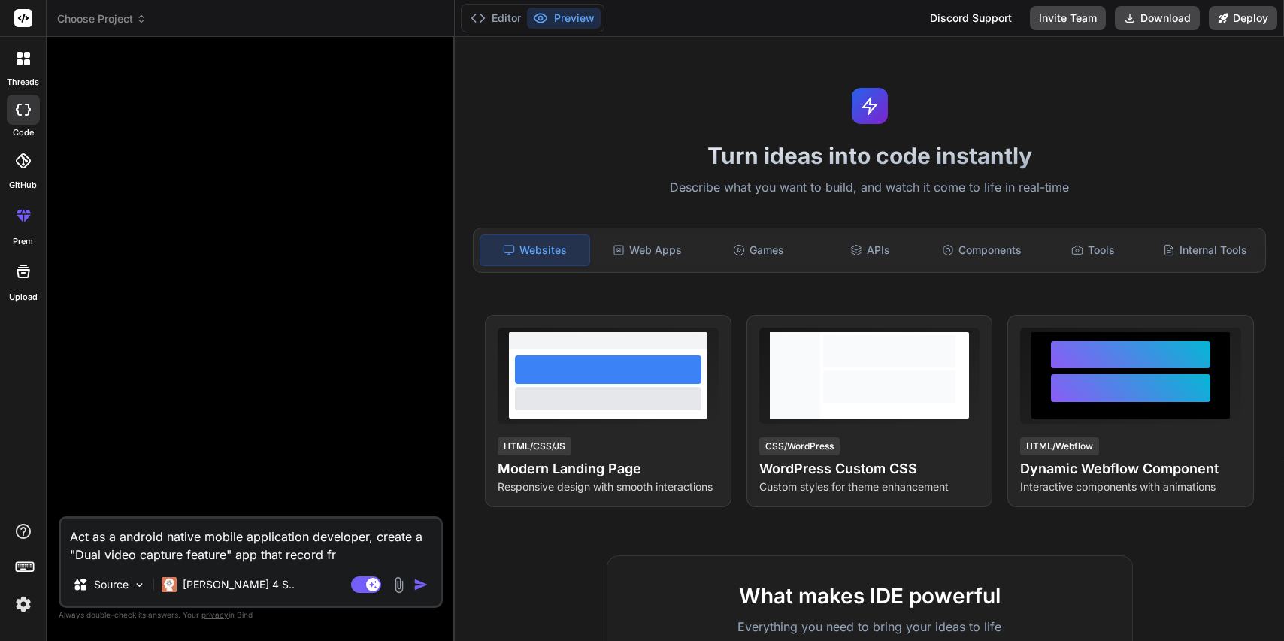
type textarea "x"
type textarea "Act as a android native mobile application developer, create a "Dual video capt…"
type textarea "x"
type textarea "Act as a android native mobile application developer, create a "Dual video capt…"
type textarea "x"
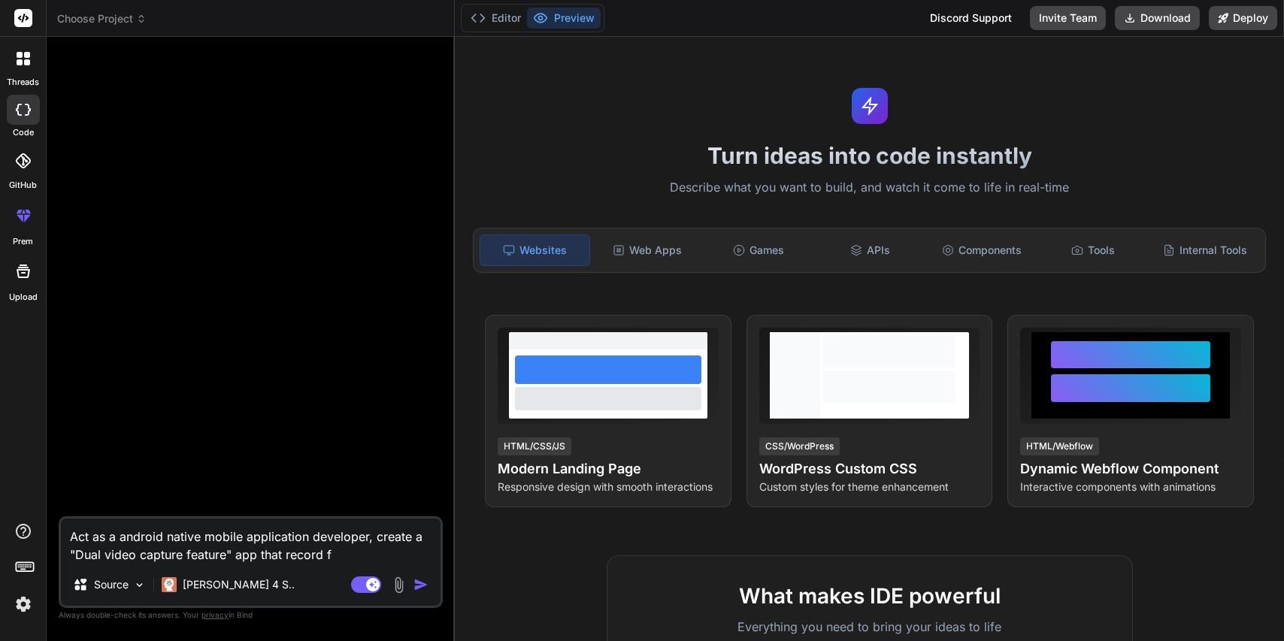
type textarea "Act as a android native mobile application developer, create a "Dual video capt…"
type textarea "x"
type textarea "Act as a android native mobile application developer, create a "Dual video capt…"
type textarea "x"
type textarea "Act as a android native mobile application developer, create a "Dual video capt…"
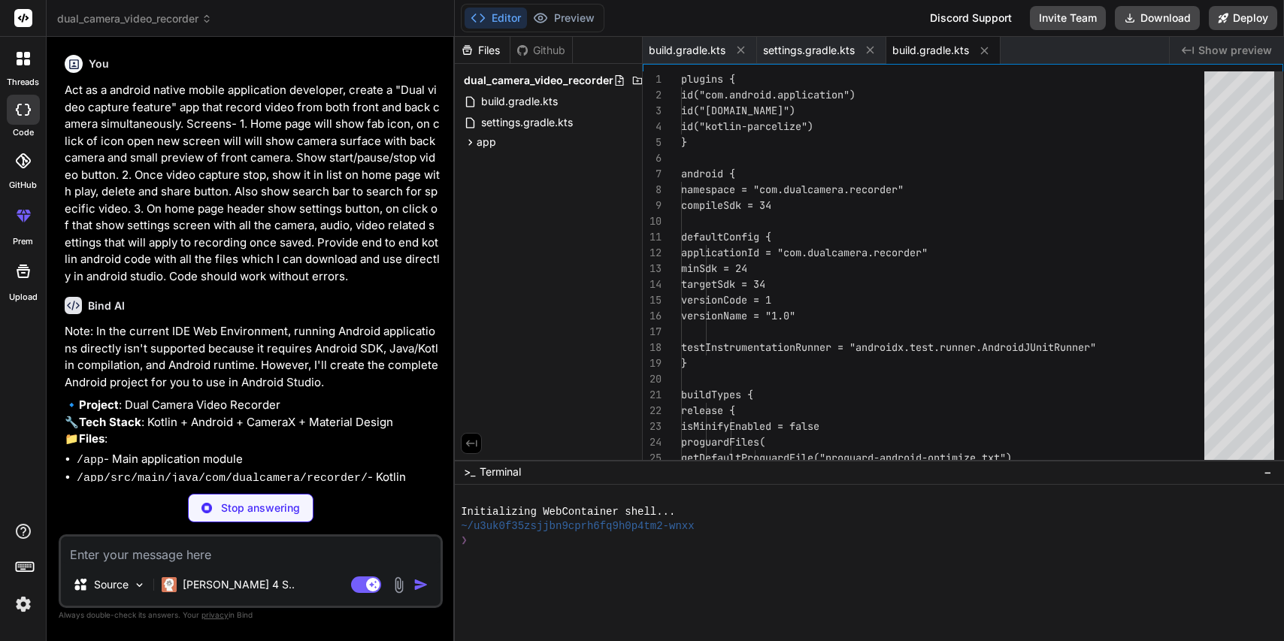
scroll to position [95, 0]
click at [466, 141] on icon at bounding box center [470, 142] width 13 height 13
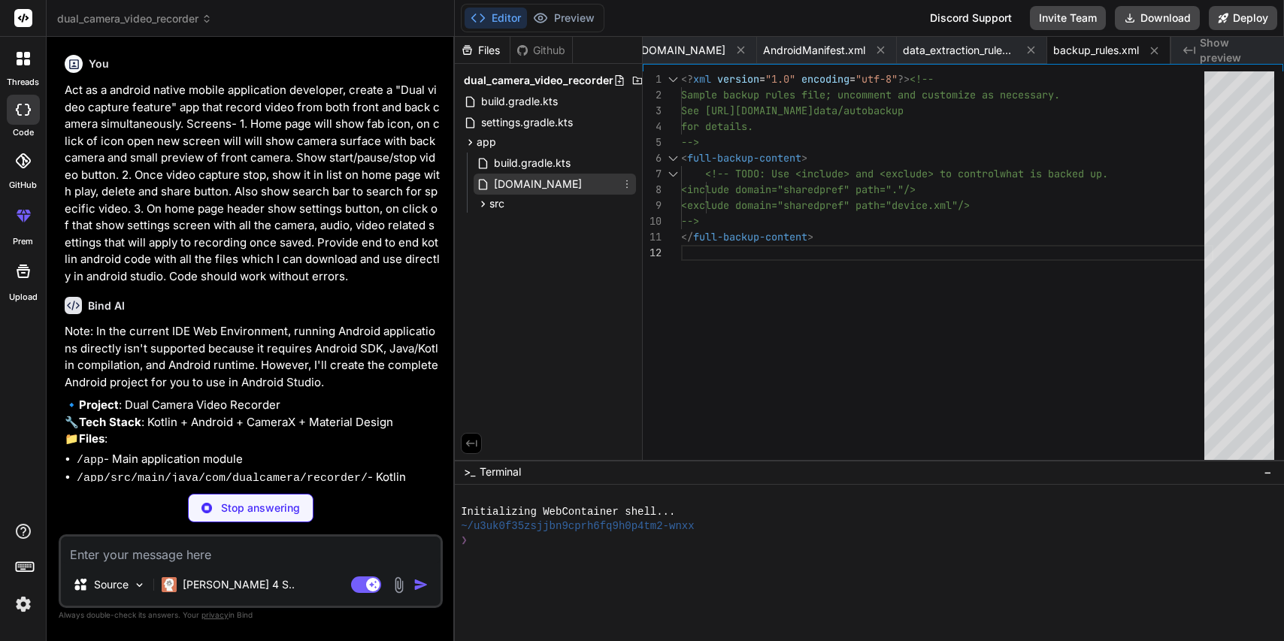
scroll to position [63, 0]
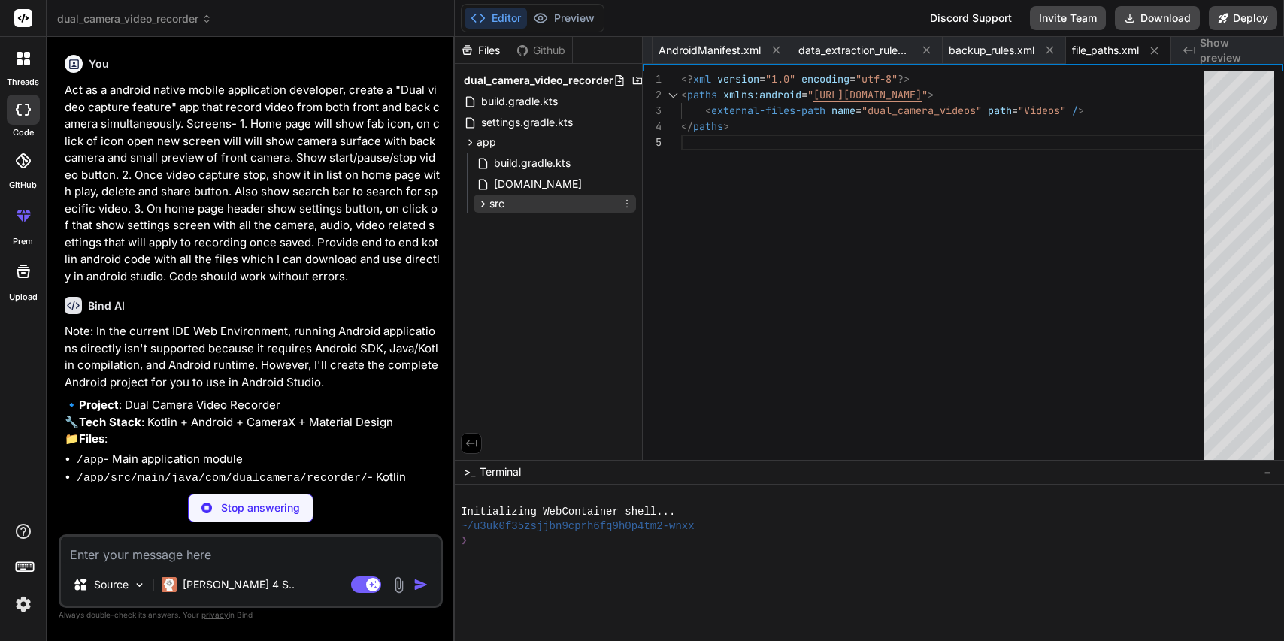
click at [481, 202] on icon at bounding box center [483, 204] width 13 height 13
click at [495, 225] on icon at bounding box center [497, 223] width 4 height 6
click at [512, 264] on icon at bounding box center [508, 264] width 13 height 13
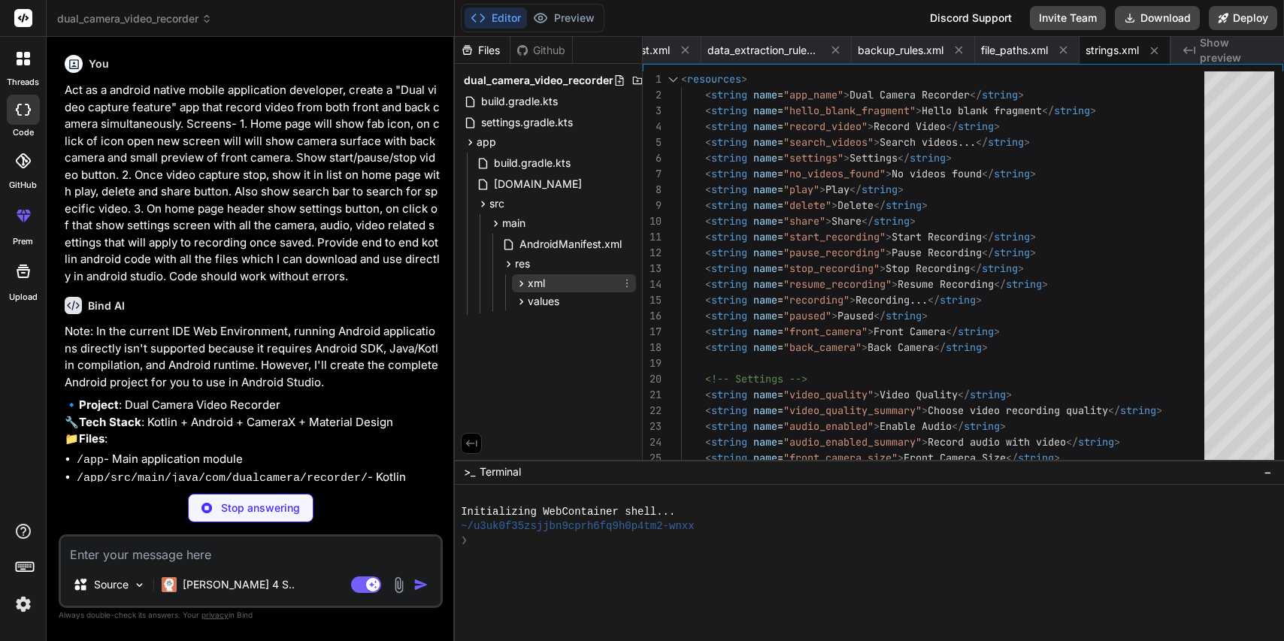
click at [517, 284] on icon at bounding box center [521, 283] width 13 height 13
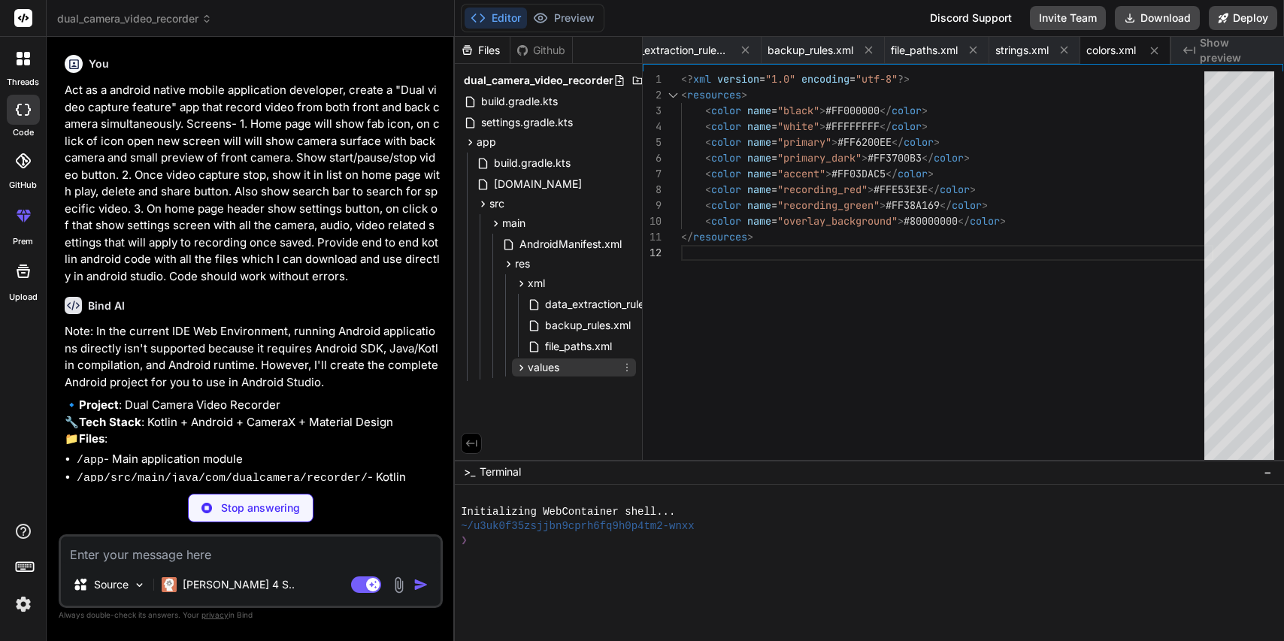
click at [518, 365] on icon at bounding box center [521, 368] width 13 height 13
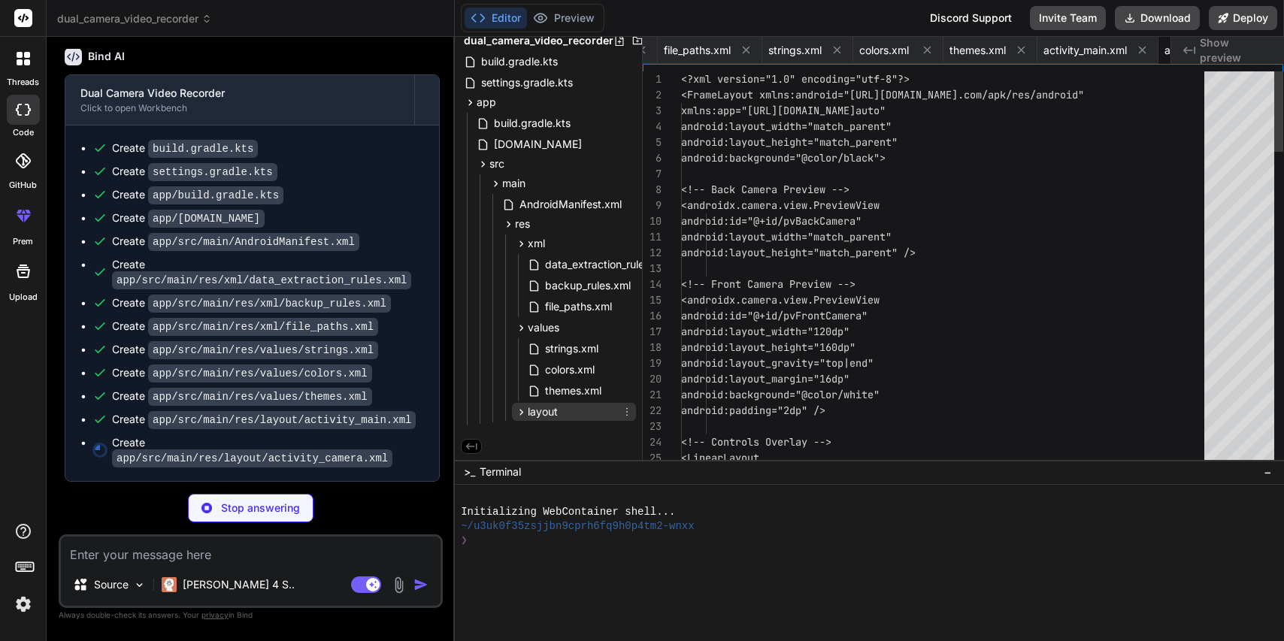
scroll to position [0, 1017]
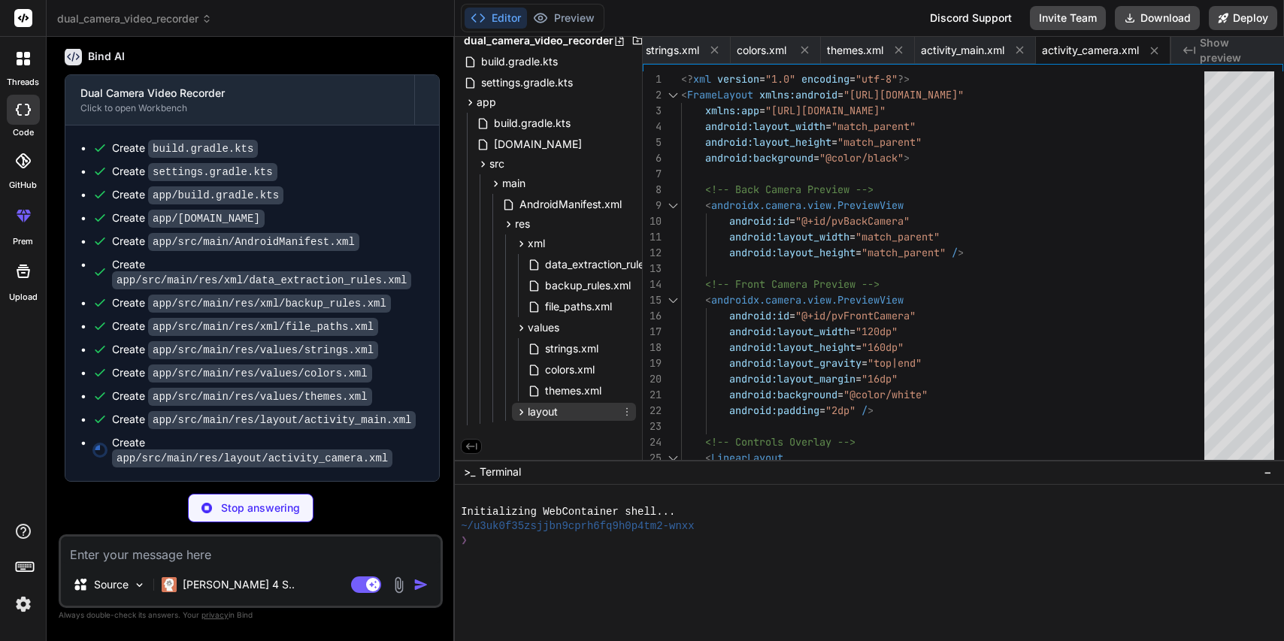
click at [517, 407] on icon at bounding box center [521, 412] width 13 height 13
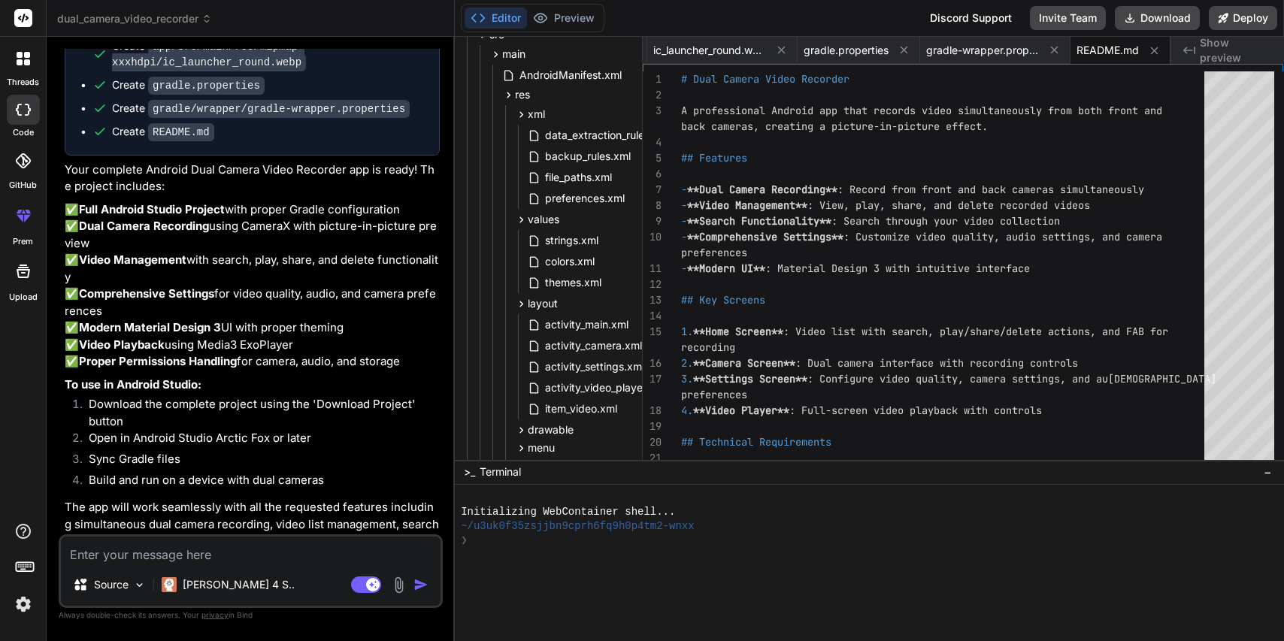
scroll to position [2772, 0]
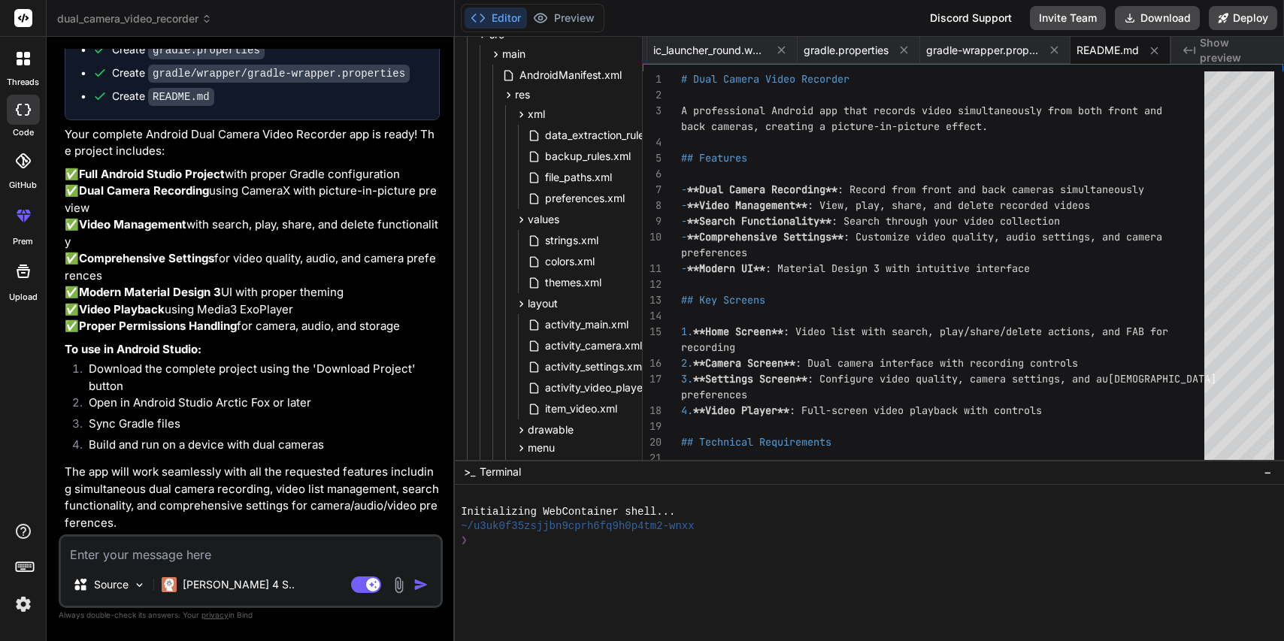
click at [144, 553] on textarea at bounding box center [251, 550] width 380 height 27
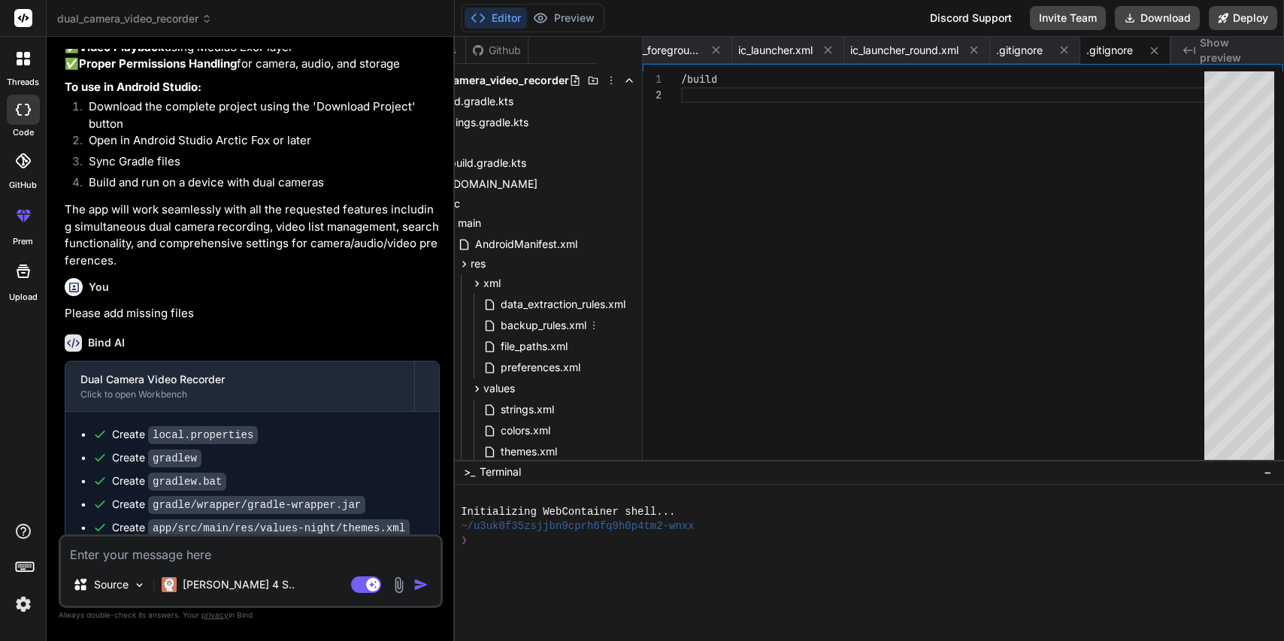
scroll to position [0, 0]
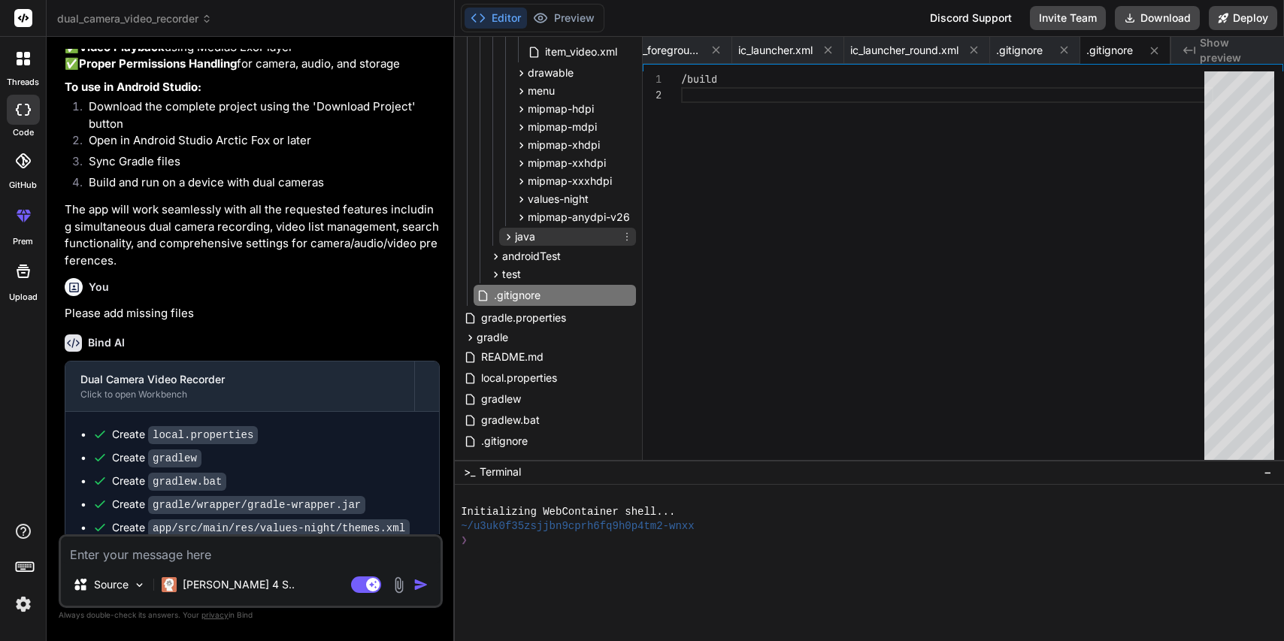
click at [510, 236] on icon at bounding box center [508, 237] width 13 height 13
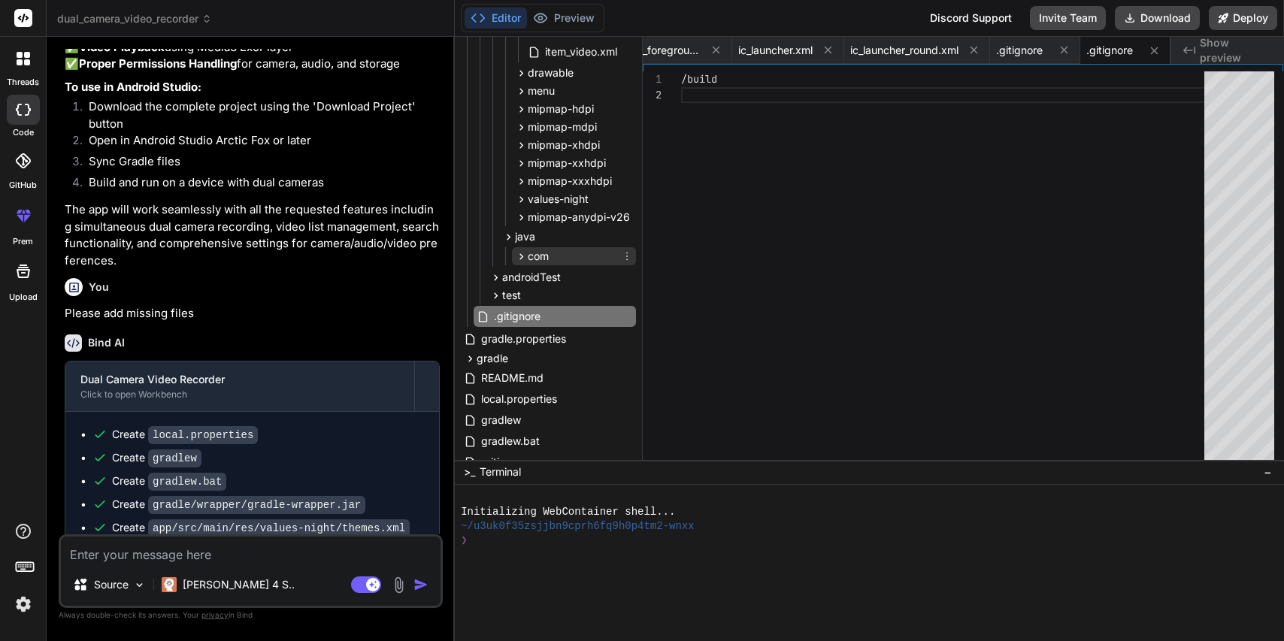
click at [520, 253] on icon at bounding box center [521, 256] width 13 height 13
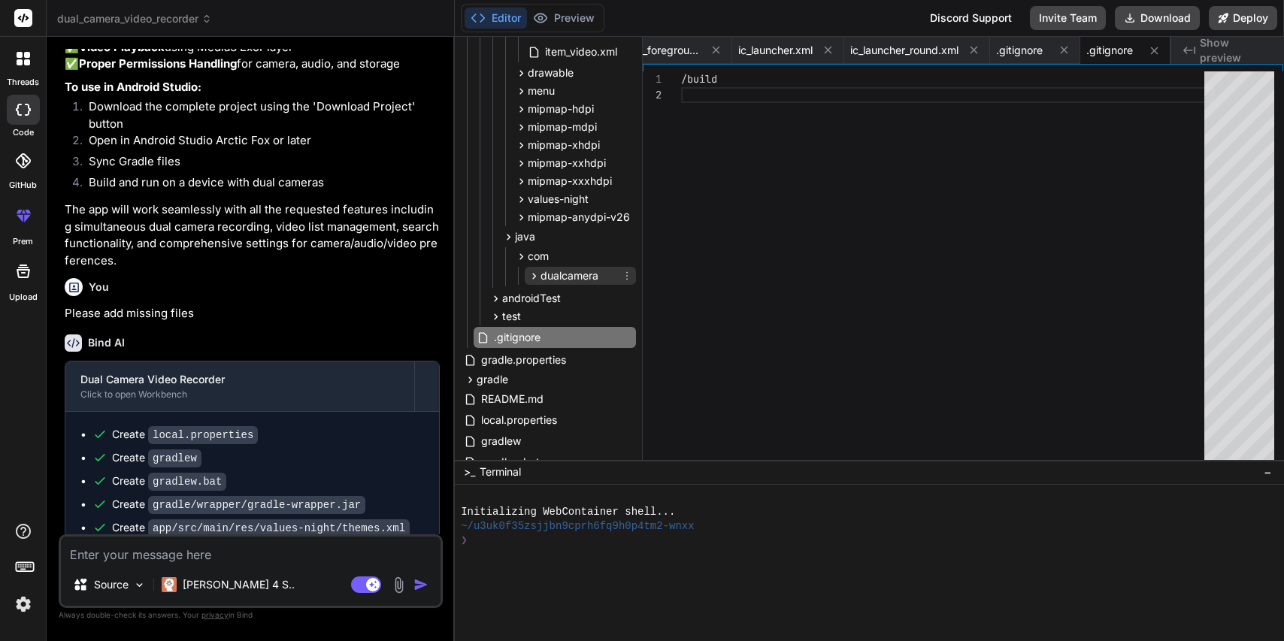
click at [533, 275] on icon at bounding box center [535, 276] width 4 height 6
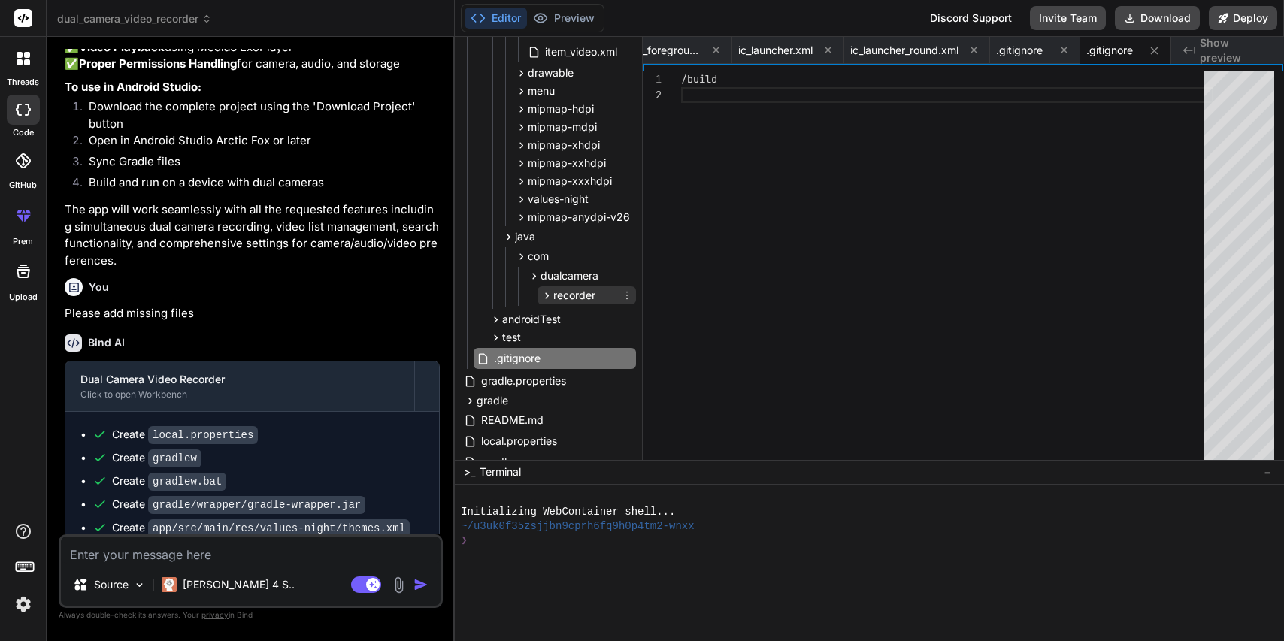
click at [548, 295] on icon at bounding box center [547, 296] width 13 height 13
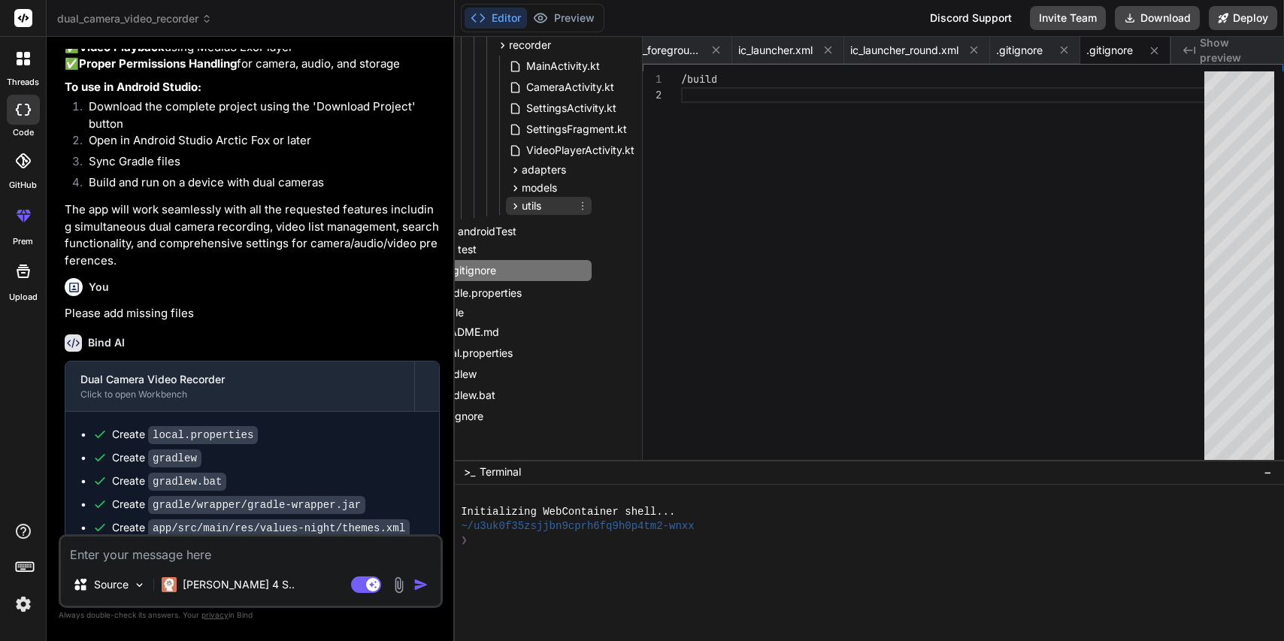
click at [509, 205] on icon at bounding box center [515, 206] width 13 height 13
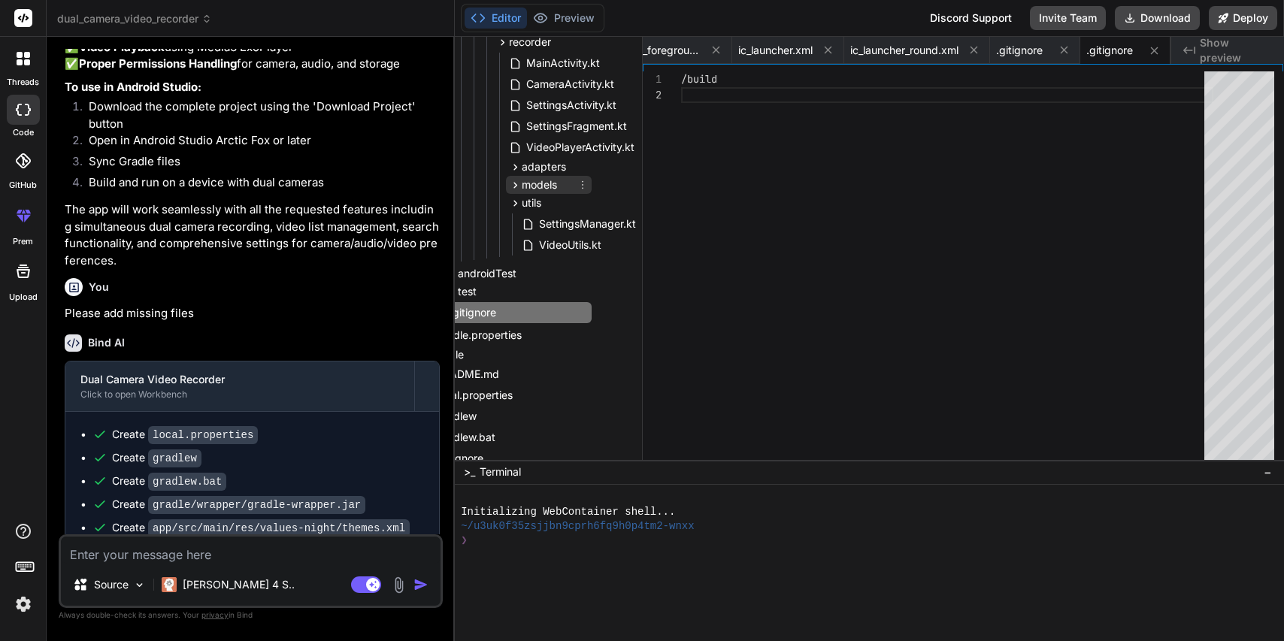
click at [522, 185] on span "models" at bounding box center [539, 184] width 35 height 15
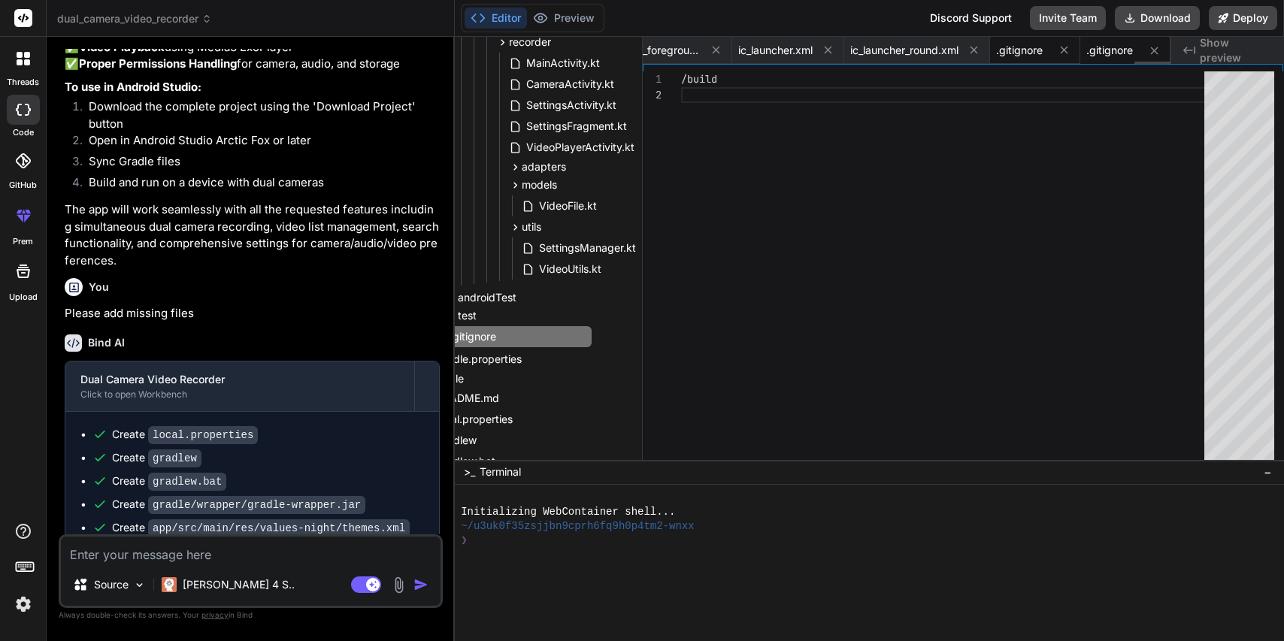
click at [1012, 50] on span ".gitignore" at bounding box center [1019, 50] width 47 height 15
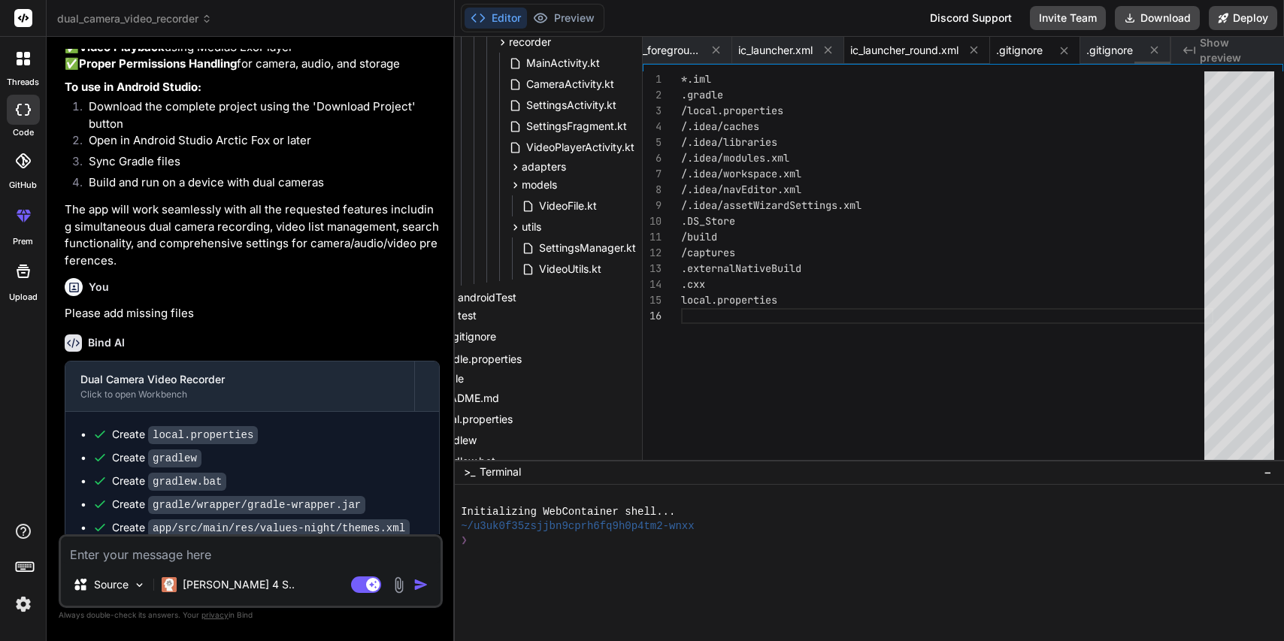
click at [922, 47] on span "ic_launcher_round.xml" at bounding box center [905, 50] width 108 height 15
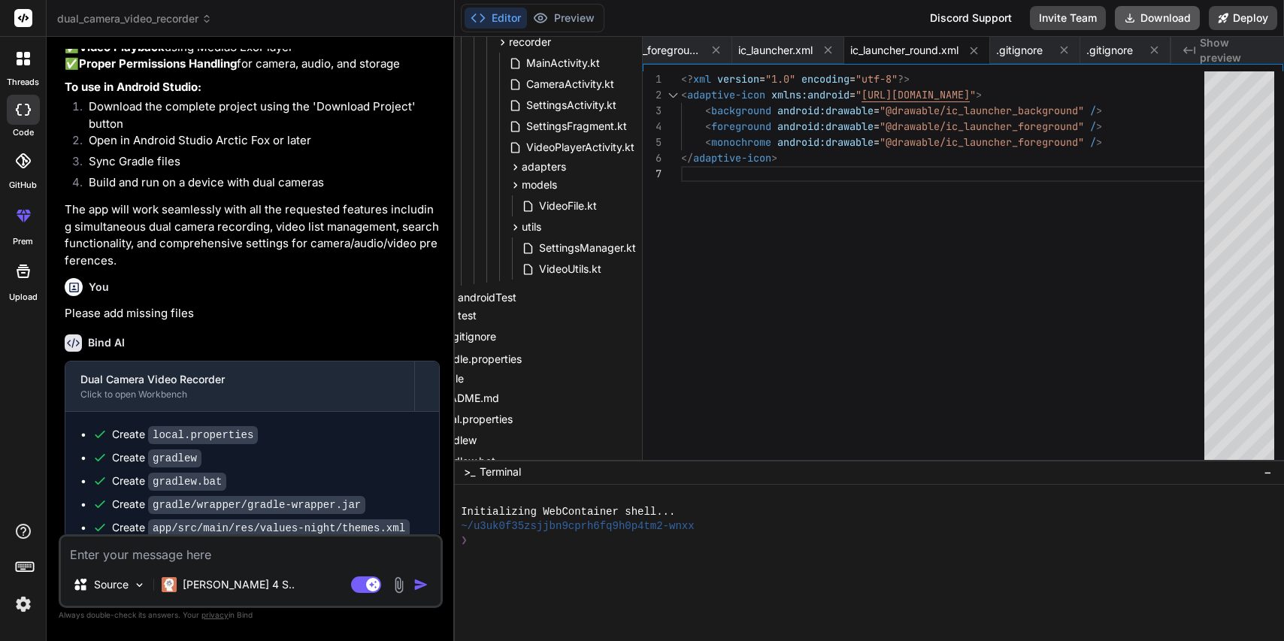
click at [1153, 20] on button "Download" at bounding box center [1157, 18] width 85 height 24
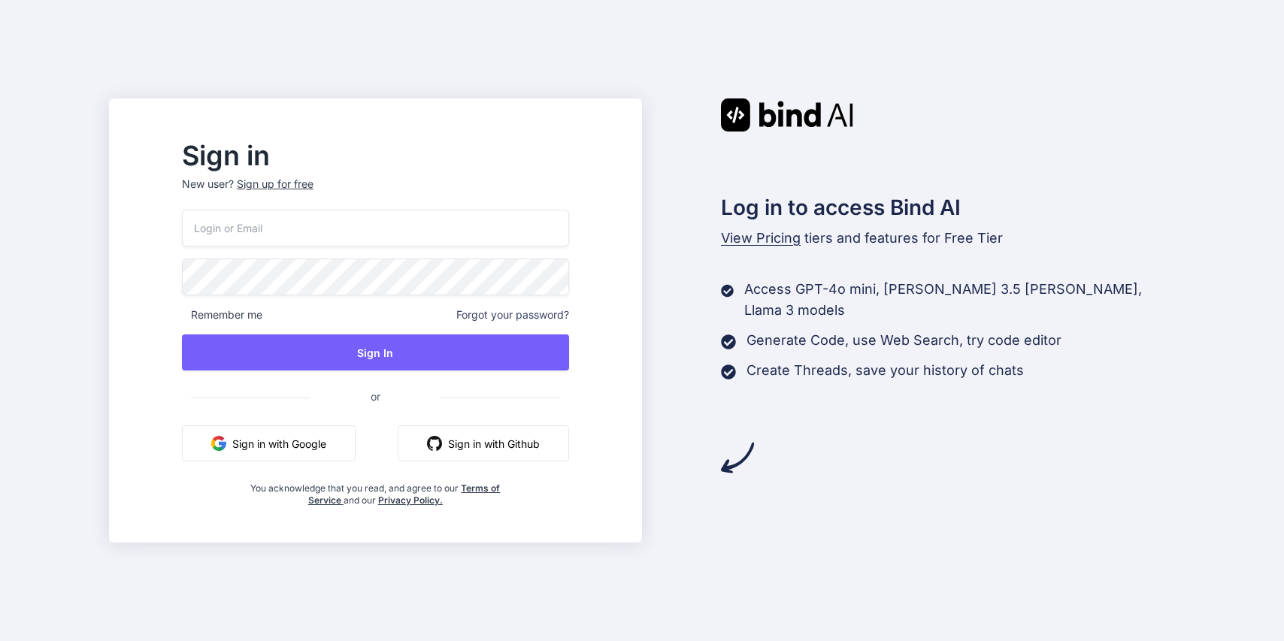
click at [314, 183] on div "Sign up for free" at bounding box center [275, 184] width 77 height 15
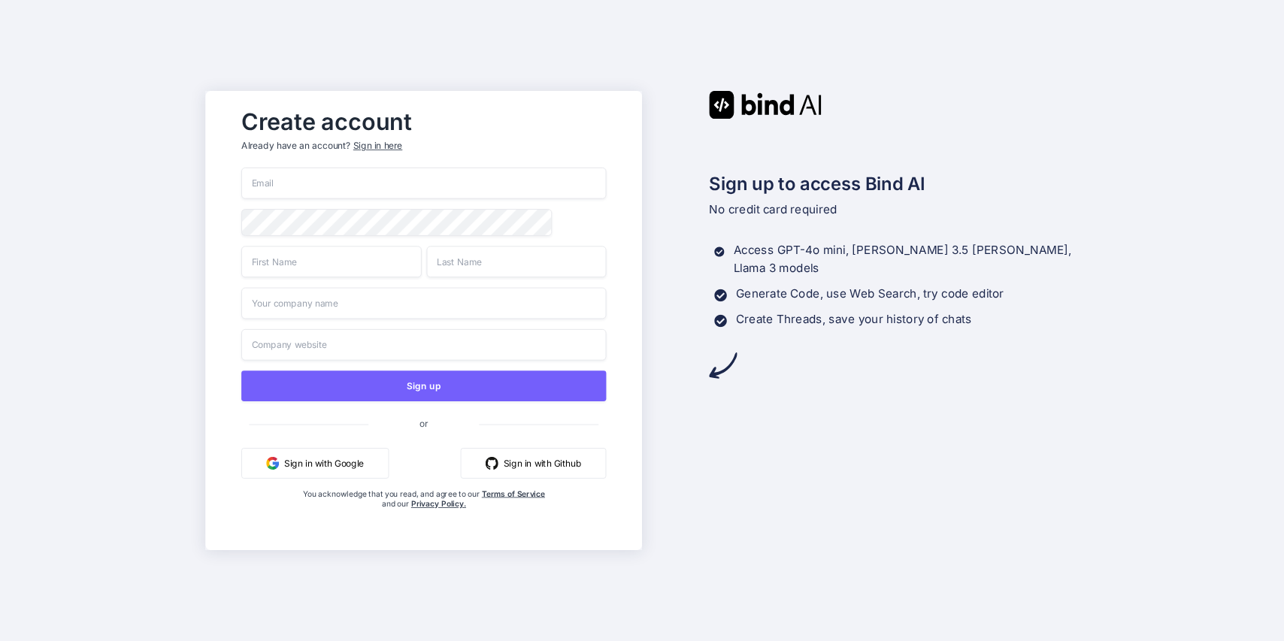
click at [344, 187] on input "email" at bounding box center [423, 184] width 365 height 32
paste input "sapiw61233@noidos.com"
type input "sapiw61233@noidos.com"
click at [352, 266] on input "text" at bounding box center [331, 262] width 180 height 32
type input "sapi"
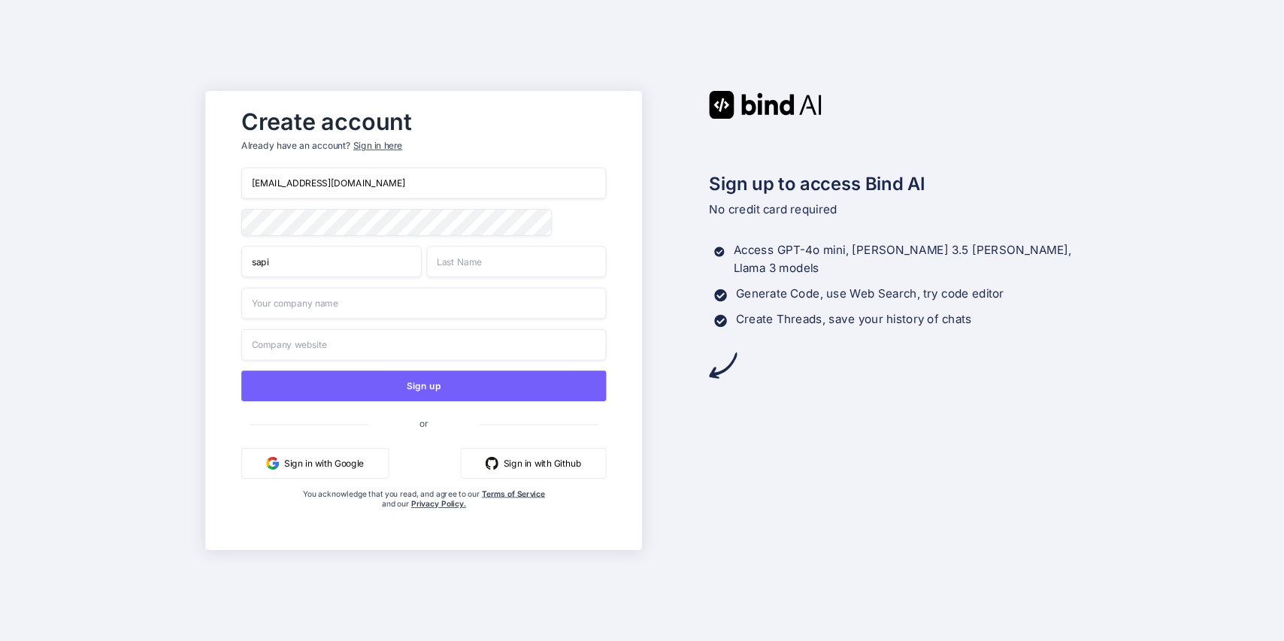
click at [517, 272] on input "text" at bounding box center [516, 262] width 180 height 32
type input "u"
type input "wu"
click at [347, 310] on input "text" at bounding box center [423, 304] width 365 height 32
click at [362, 349] on input "text" at bounding box center [423, 345] width 365 height 32
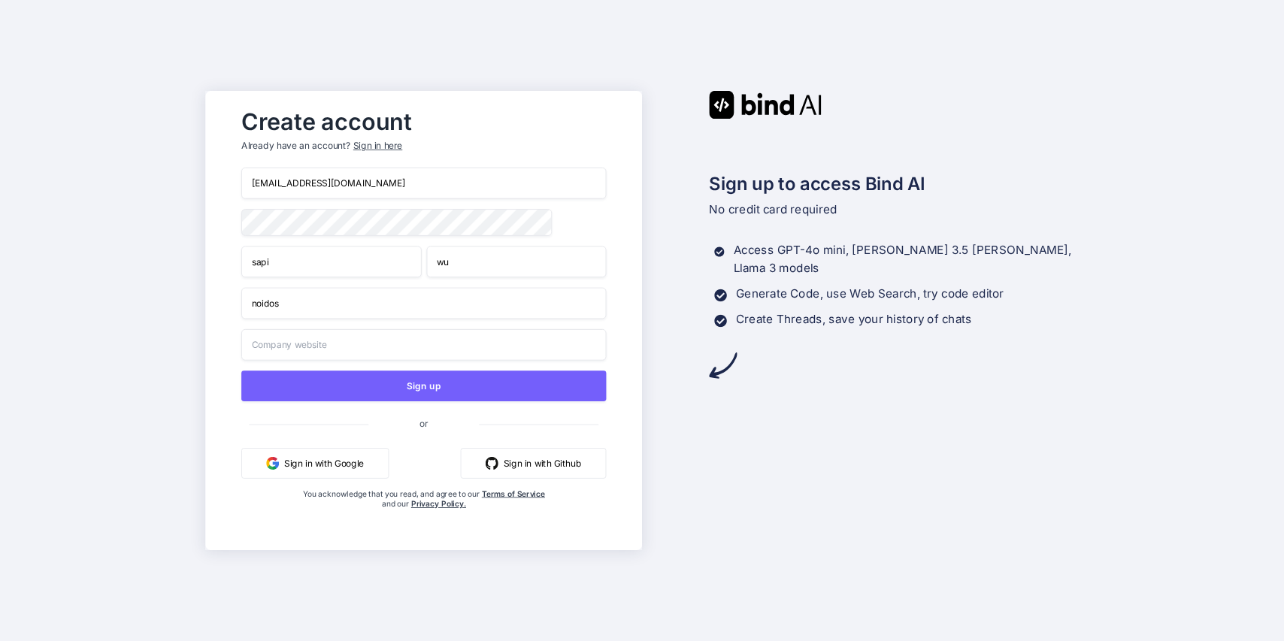
click at [359, 305] on input "noidos" at bounding box center [423, 304] width 365 height 32
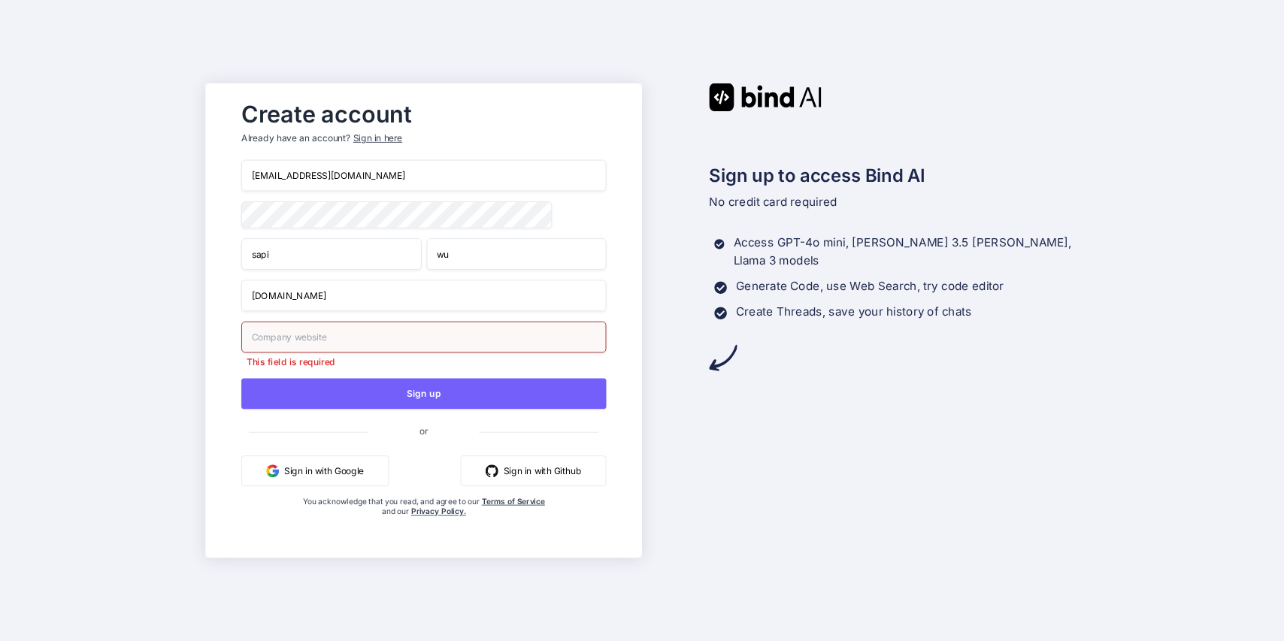
type input "noidos.com"
click at [329, 339] on input "text" at bounding box center [423, 338] width 365 height 32
type input "noidos.com"
click at [208, 446] on div "Create account Already have an account? Sign in here sapiw61233@noidos.com sapi…" at bounding box center [423, 320] width 437 height 475
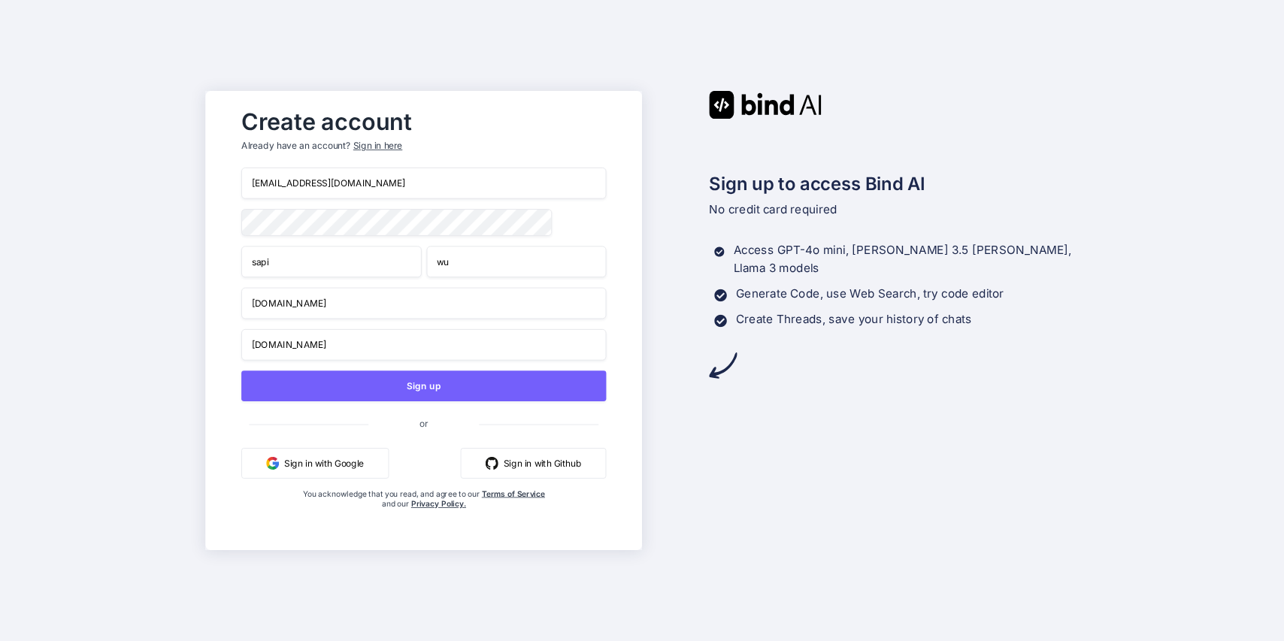
click at [405, 179] on input "sapiw61233@noidos.com" at bounding box center [423, 184] width 365 height 32
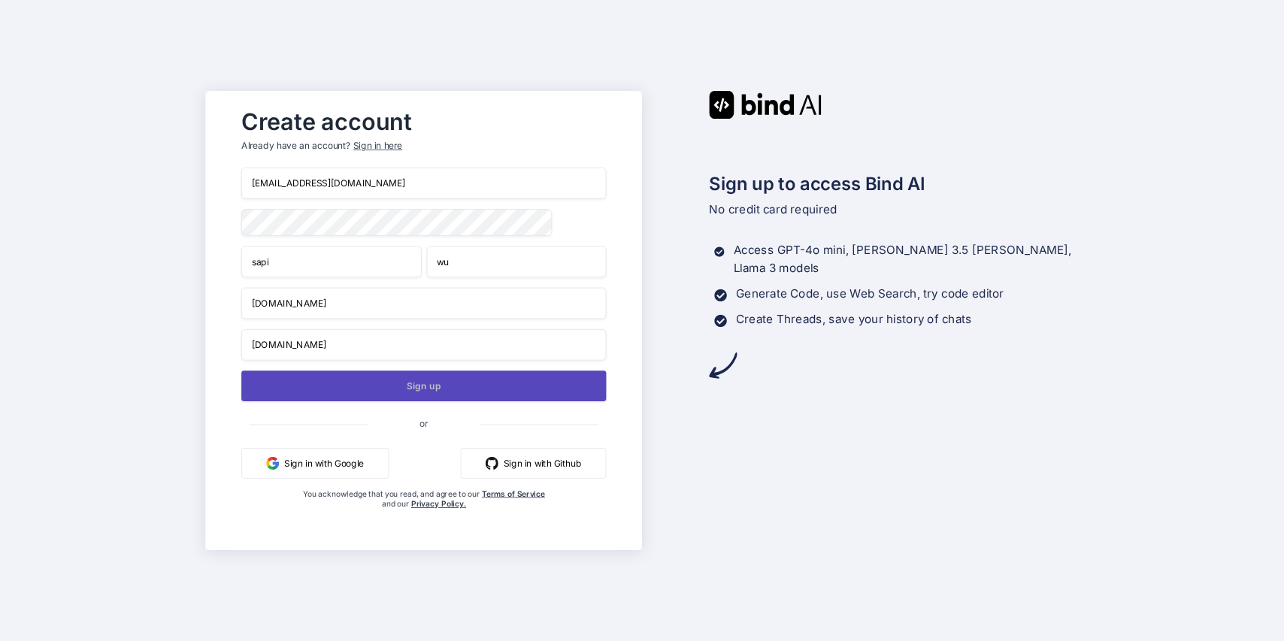
click at [394, 402] on button "Sign up" at bounding box center [423, 386] width 365 height 31
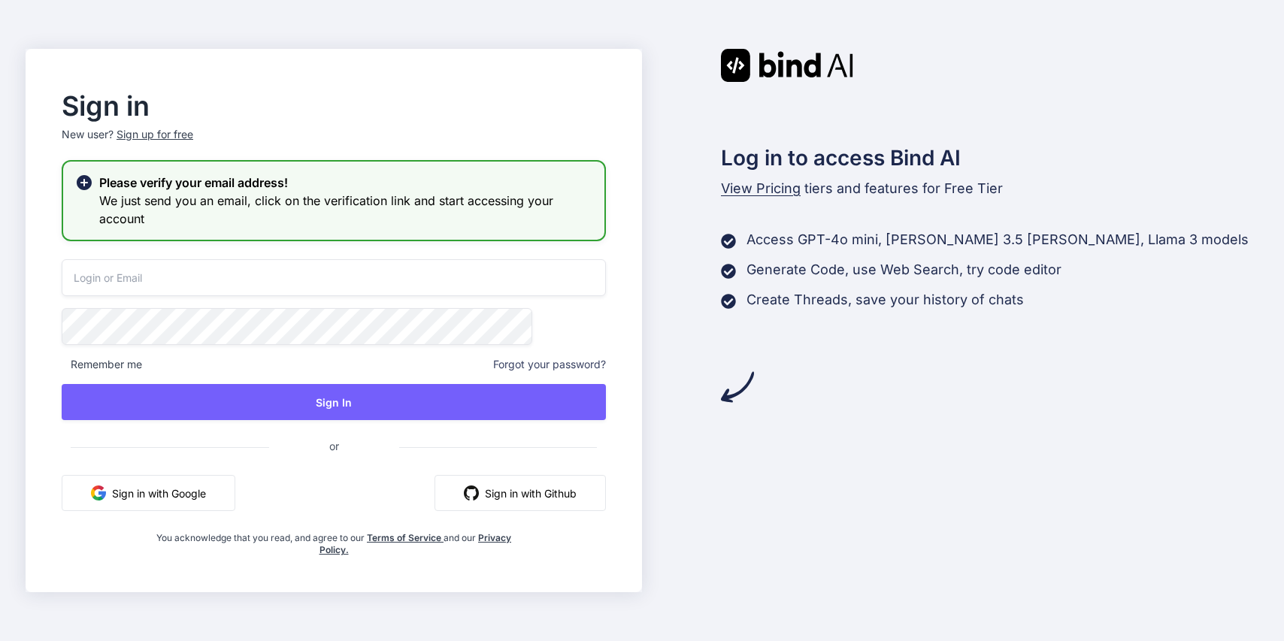
click at [295, 281] on input "email" at bounding box center [334, 277] width 544 height 37
paste input "sapiw61233@noidos.com"
type input "sapiw61233@noidos.com"
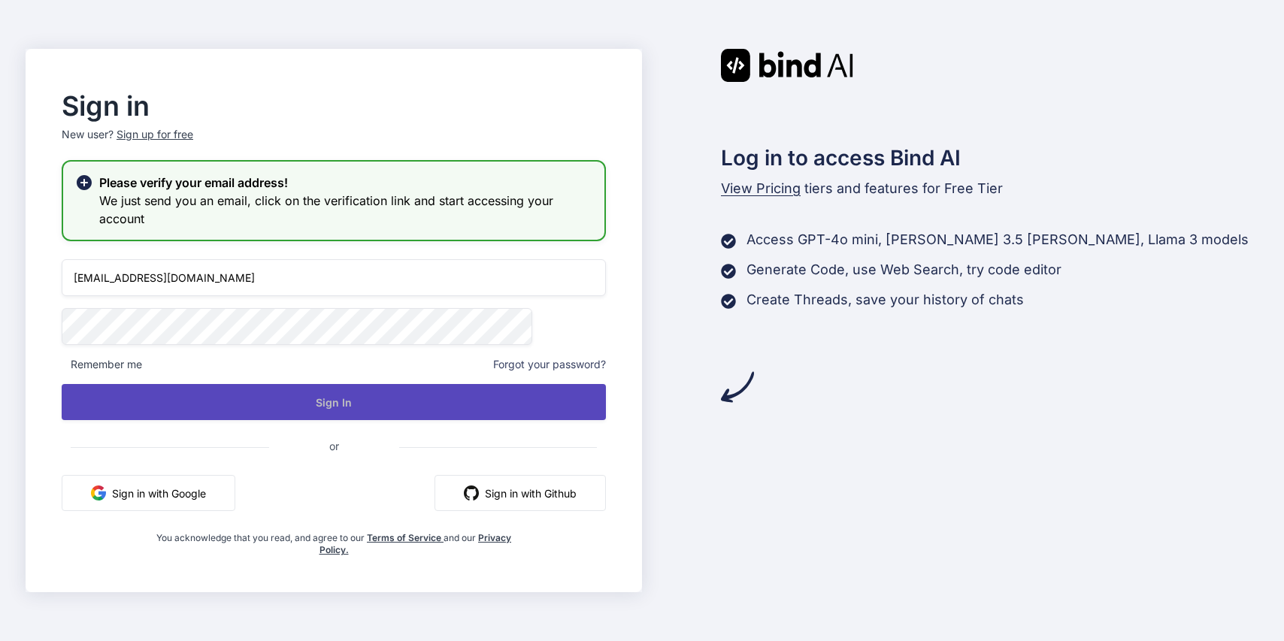
click at [339, 389] on button "Sign In" at bounding box center [334, 402] width 544 height 36
